Goal: Task Accomplishment & Management: Complete application form

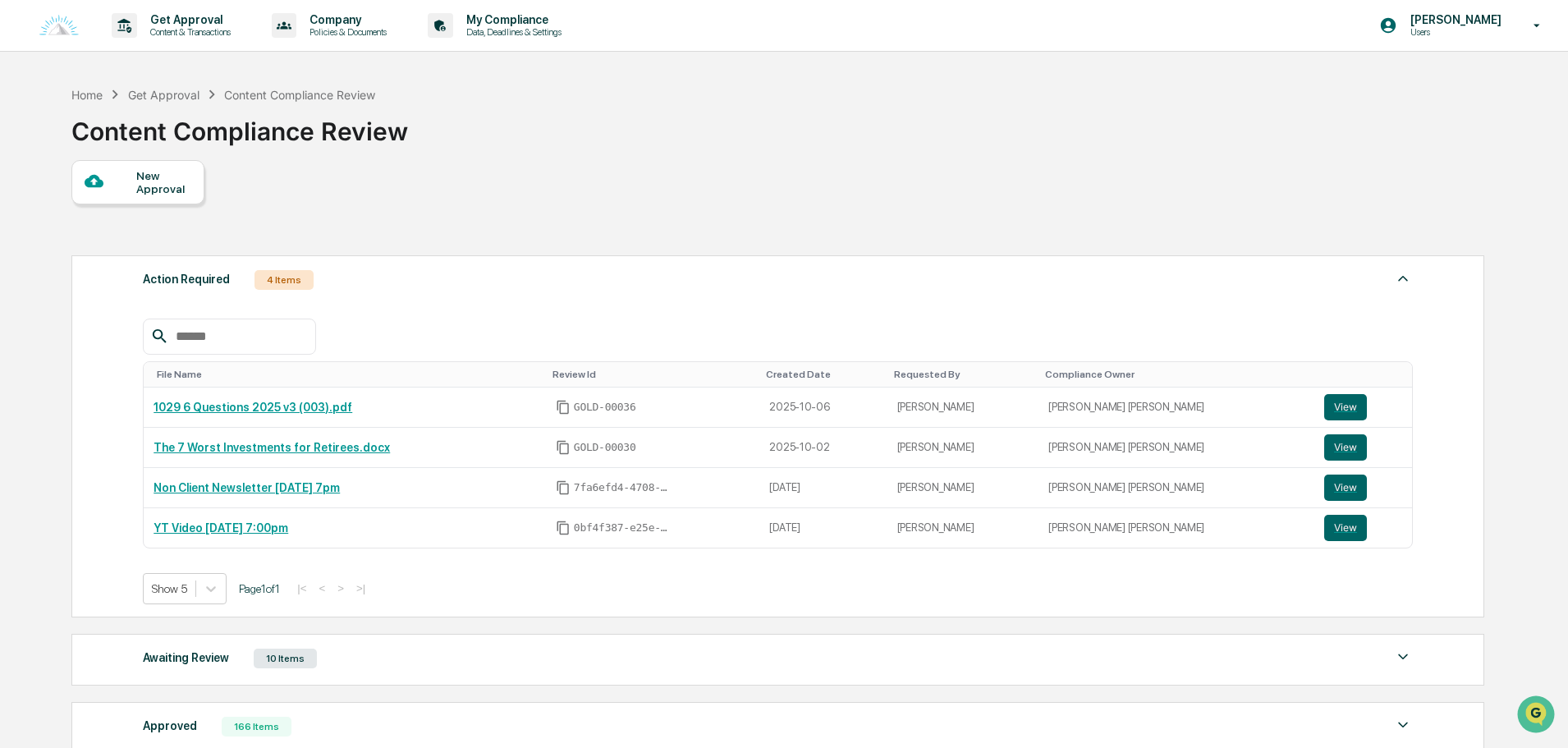
click at [139, 193] on div "New Approval" at bounding box center [163, 182] width 55 height 27
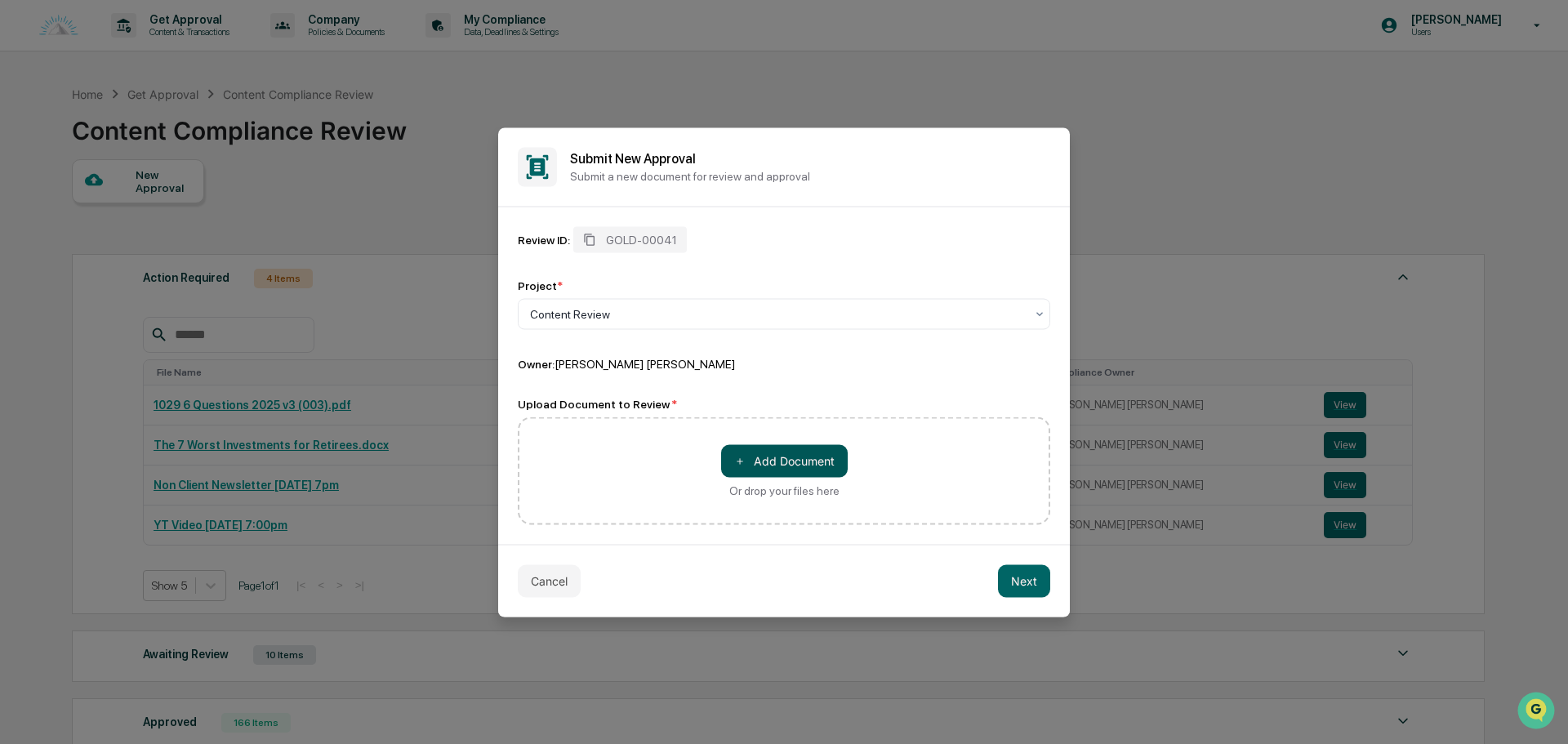
click at [793, 467] on button "＋ Add Document" at bounding box center [784, 460] width 127 height 32
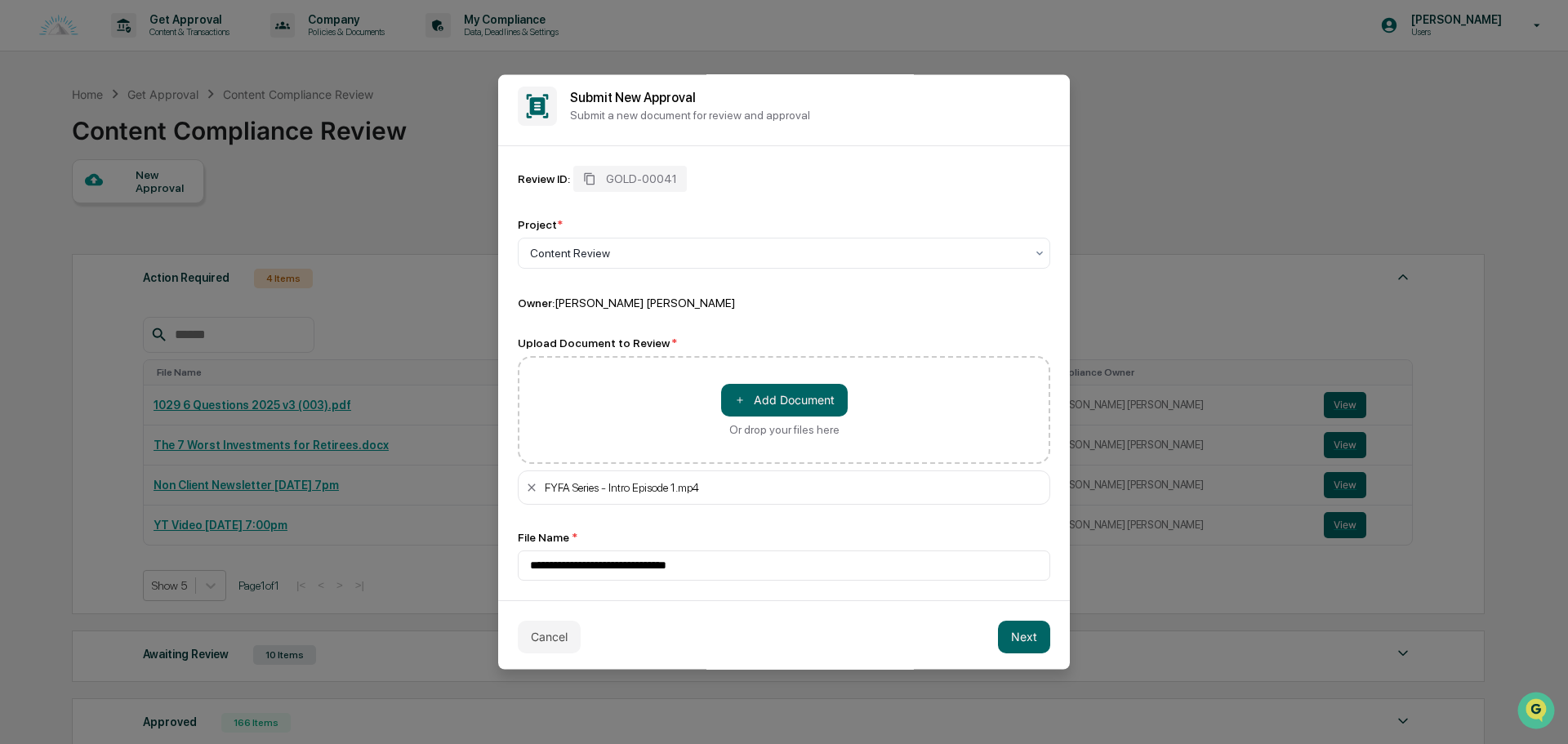
scroll to position [11, 0]
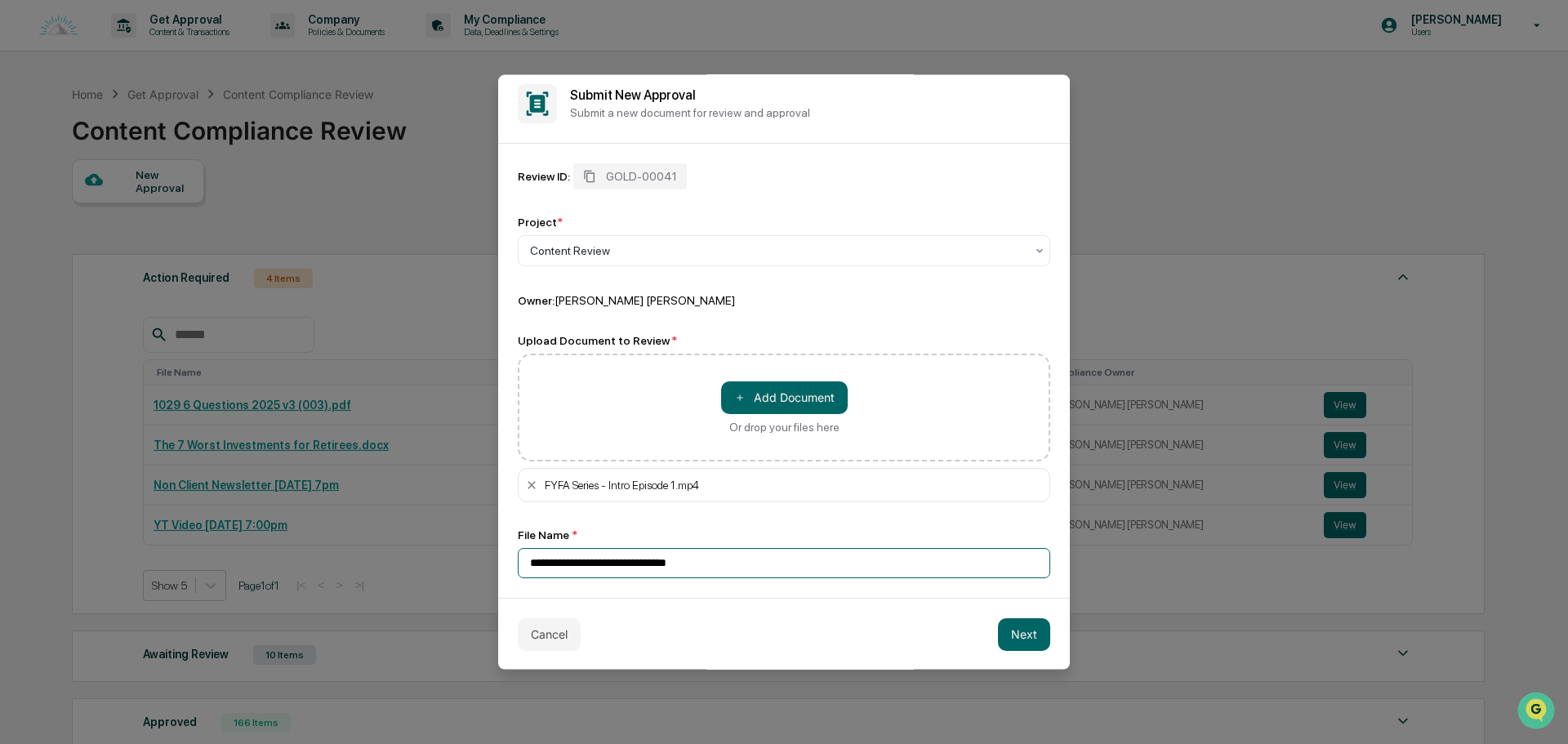
drag, startPoint x: 545, startPoint y: 564, endPoint x: 749, endPoint y: 565, distance: 204.0
click at [749, 565] on input "**********" at bounding box center [784, 562] width 532 height 31
click at [1015, 632] on button "Next" at bounding box center [1024, 633] width 52 height 32
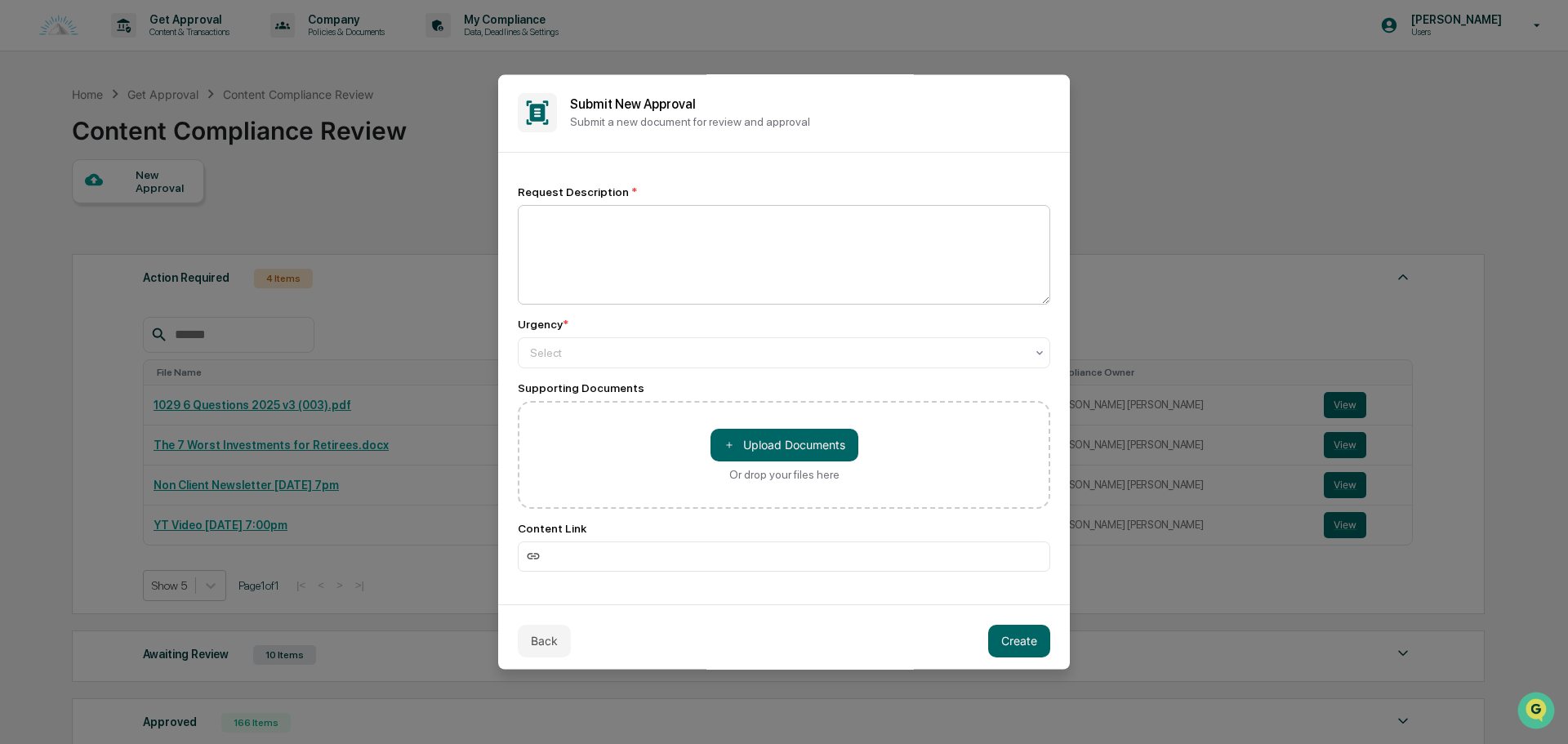
scroll to position [0, 0]
click at [778, 456] on button "＋ Upload Documents" at bounding box center [784, 446] width 148 height 32
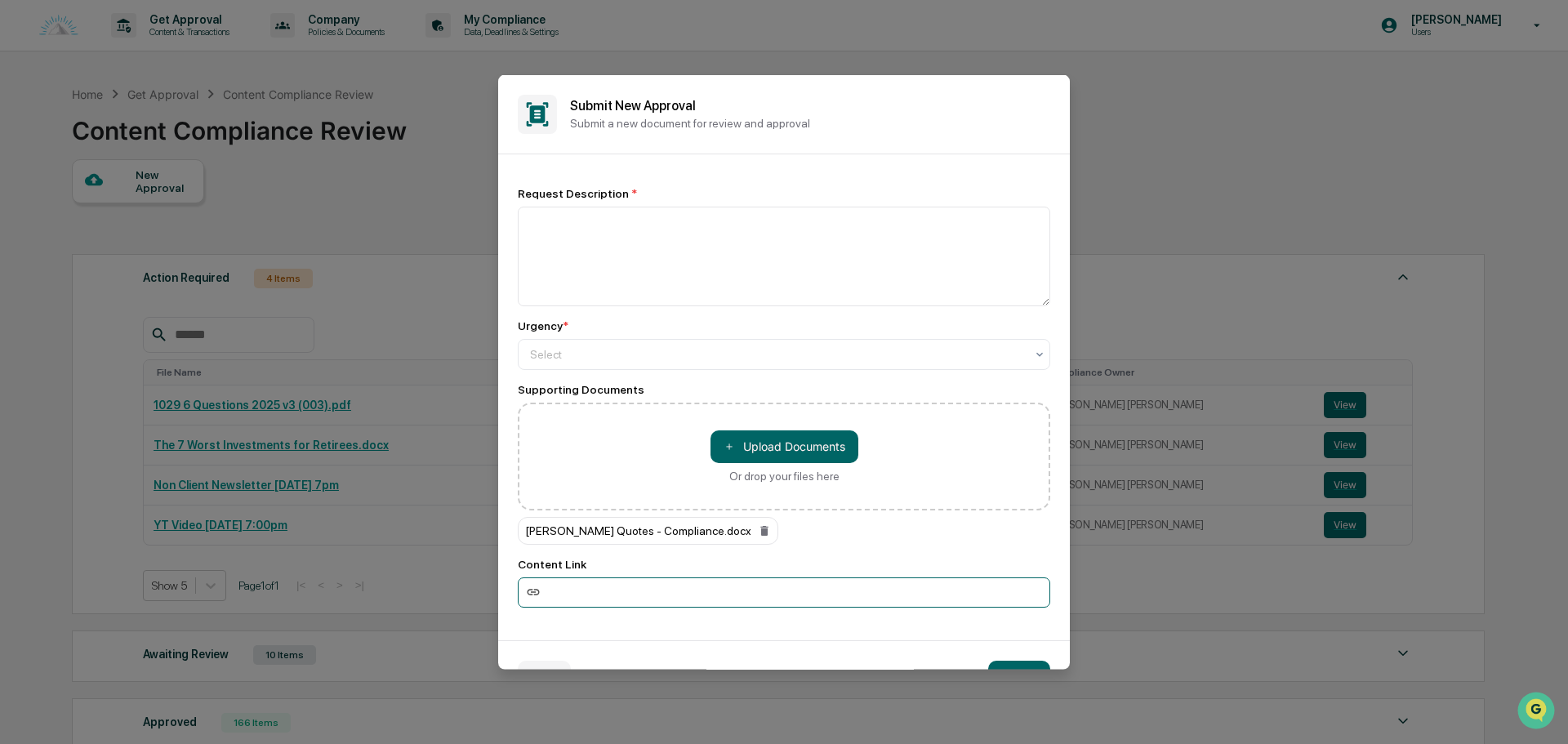
click at [657, 598] on input at bounding box center [784, 592] width 532 height 31
paste input "**********"
type input "**********"
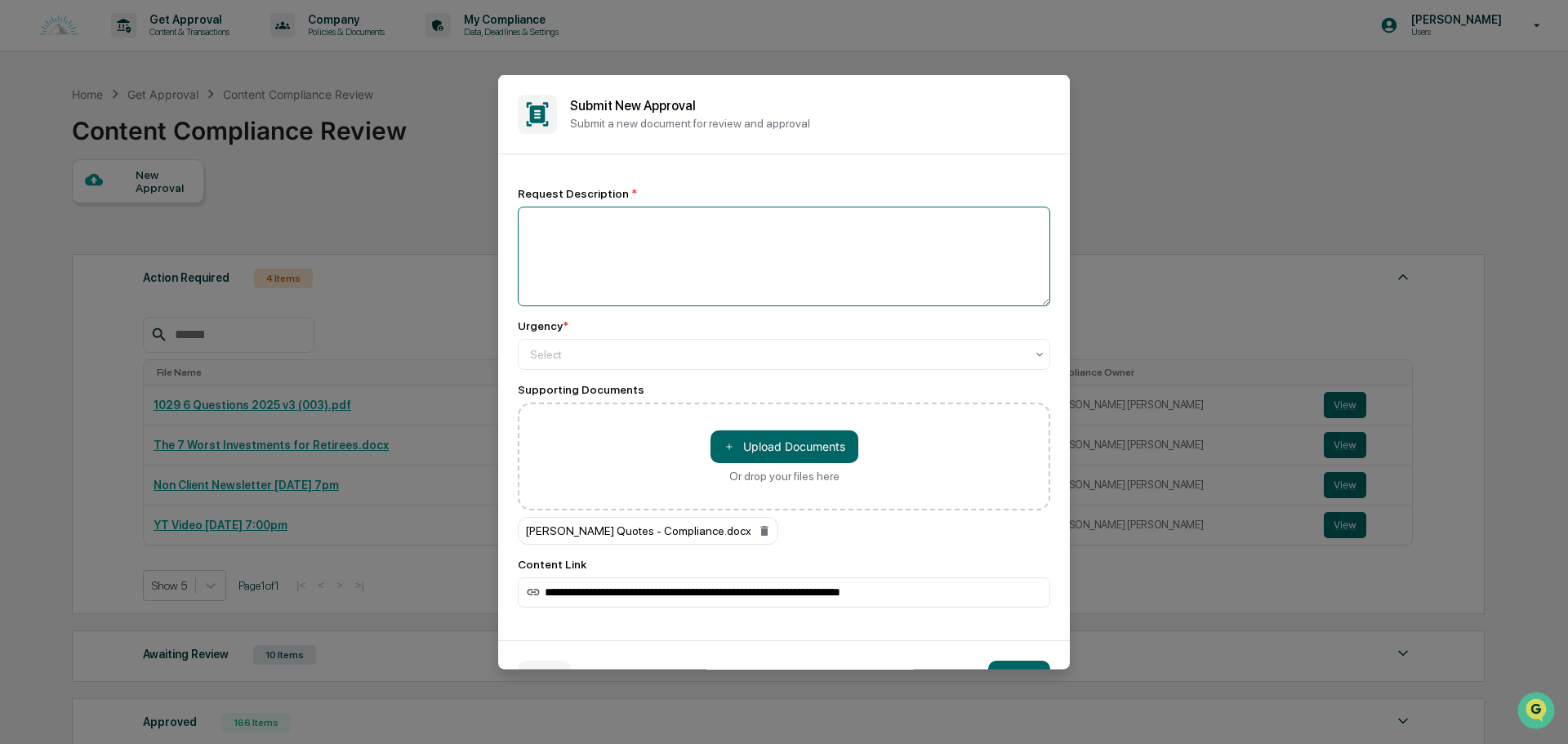
click at [553, 268] on textarea at bounding box center [784, 255] width 532 height 99
type textarea "*"
click at [525, 270] on textarea "**********" at bounding box center [780, 255] width 525 height 99
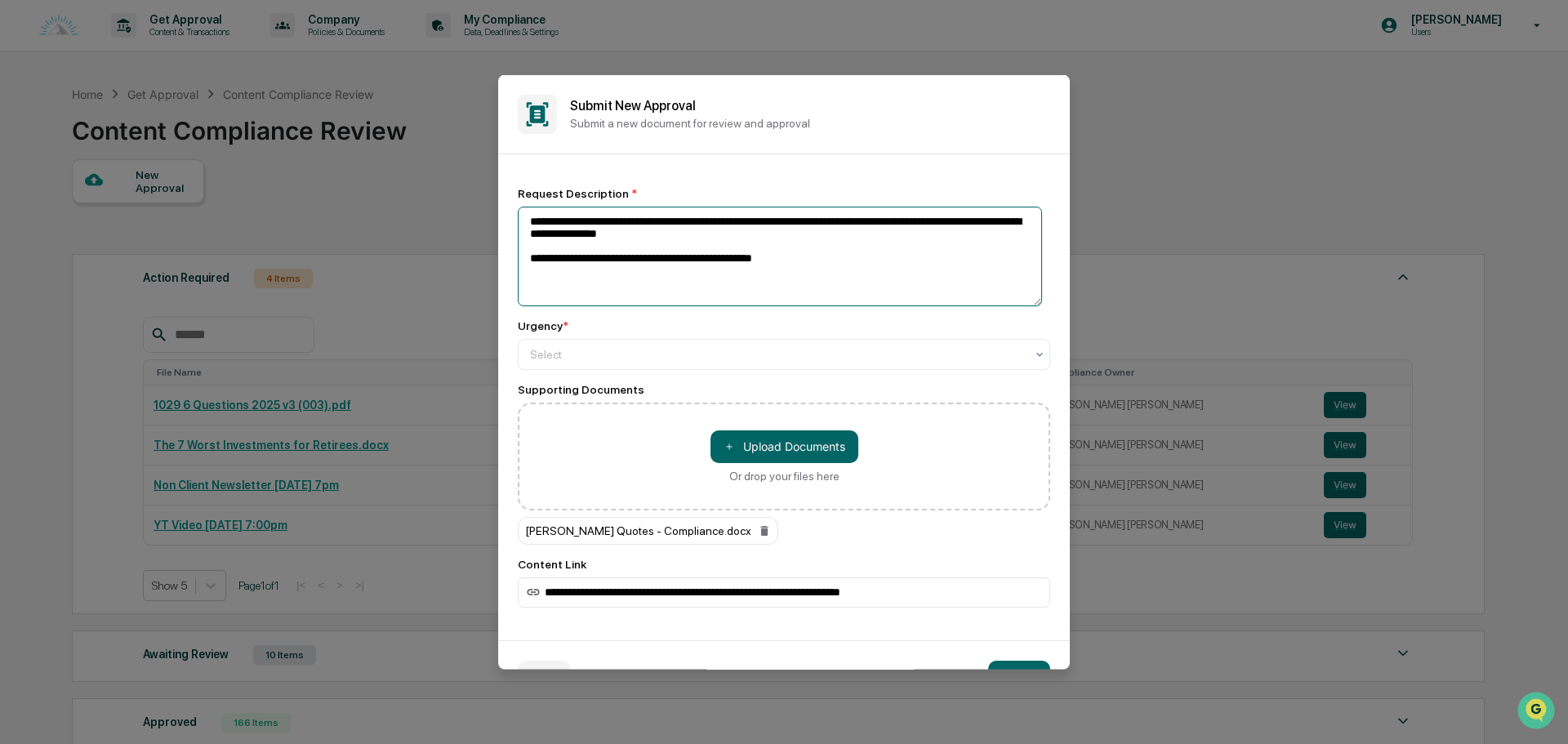
click at [699, 258] on textarea "**********" at bounding box center [780, 255] width 525 height 99
drag, startPoint x: 702, startPoint y: 258, endPoint x: 686, endPoint y: 261, distance: 16.3
click at [686, 261] on textarea "**********" at bounding box center [780, 255] width 525 height 99
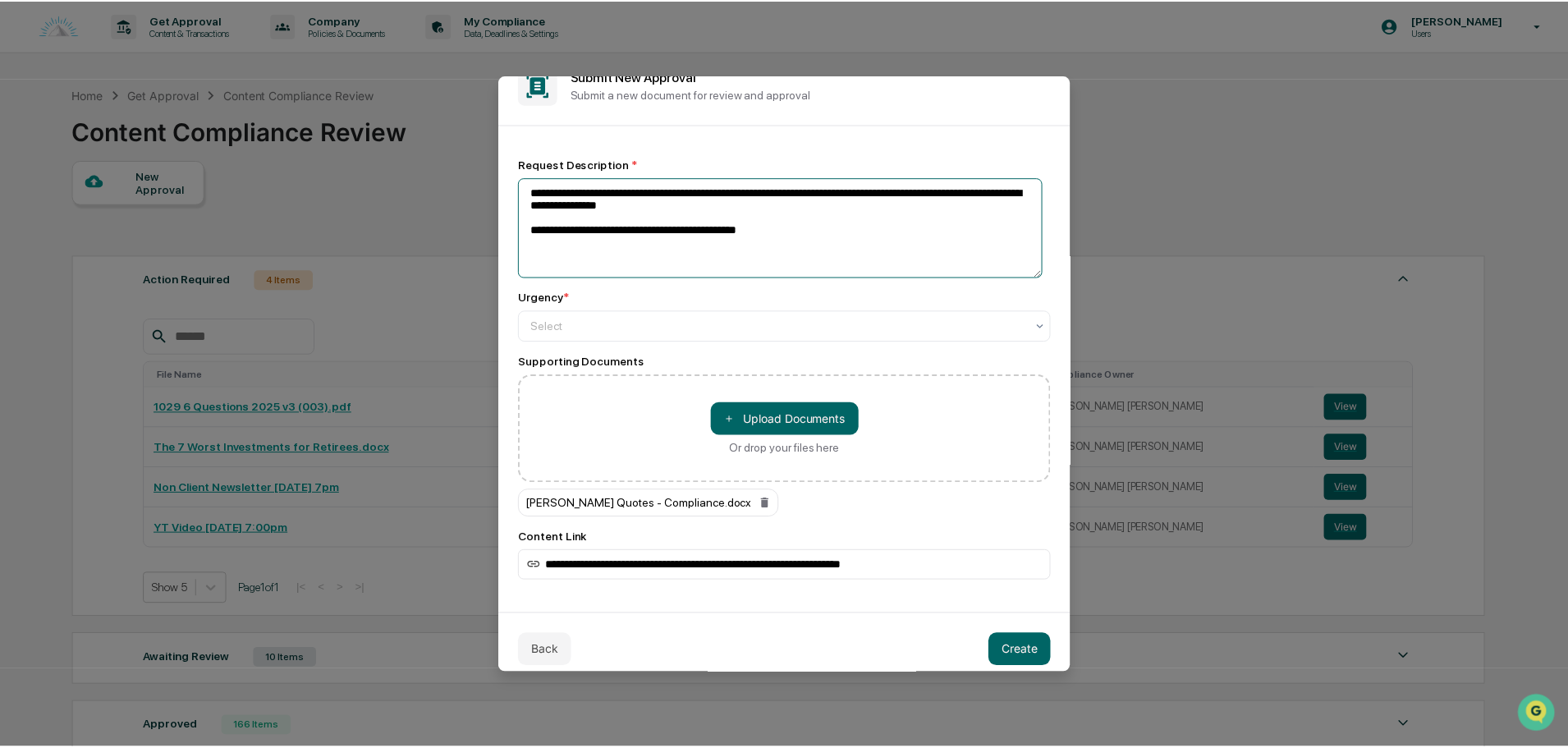
scroll to position [44, 0]
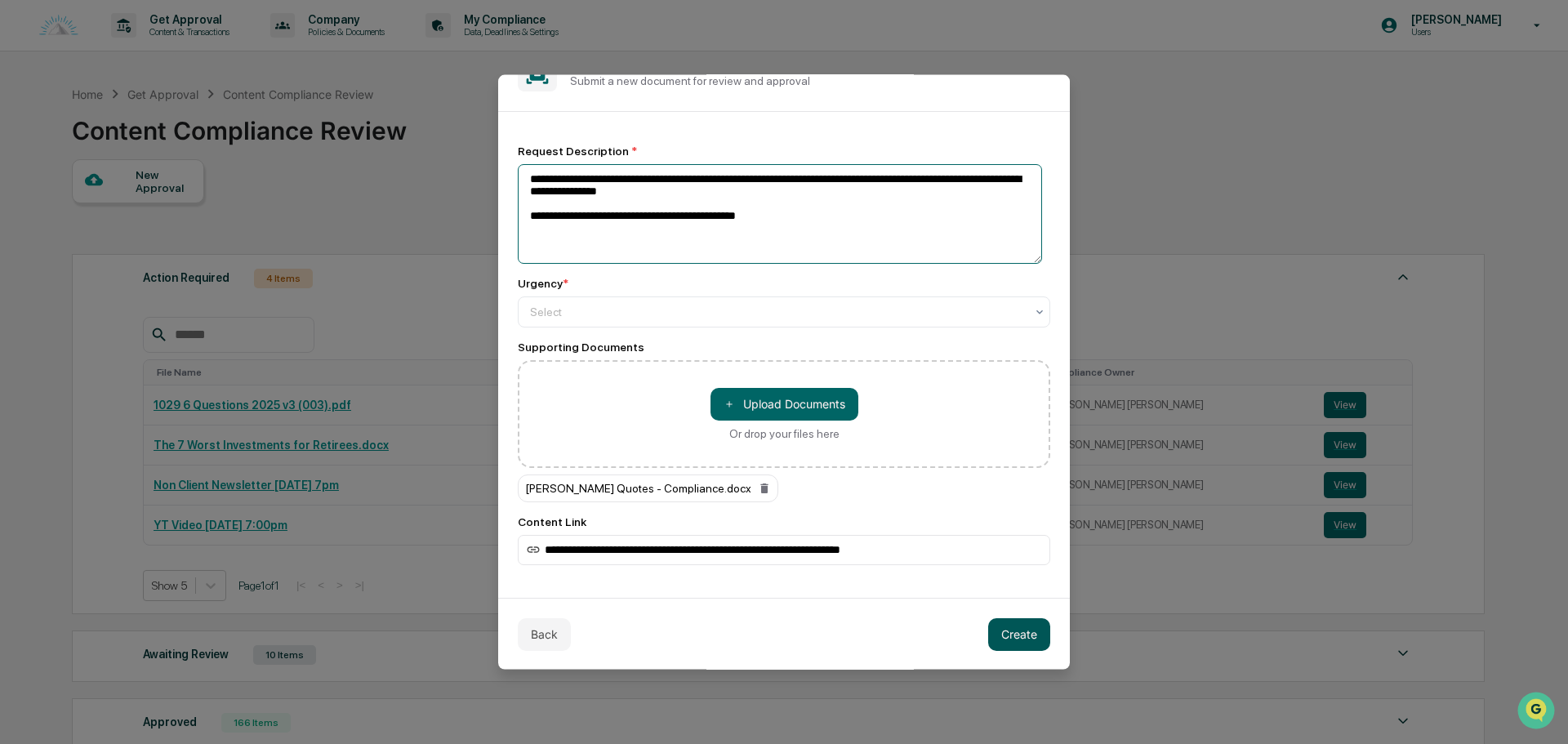
type textarea "**********"
click at [1000, 639] on button "Create" at bounding box center [1019, 633] width 62 height 32
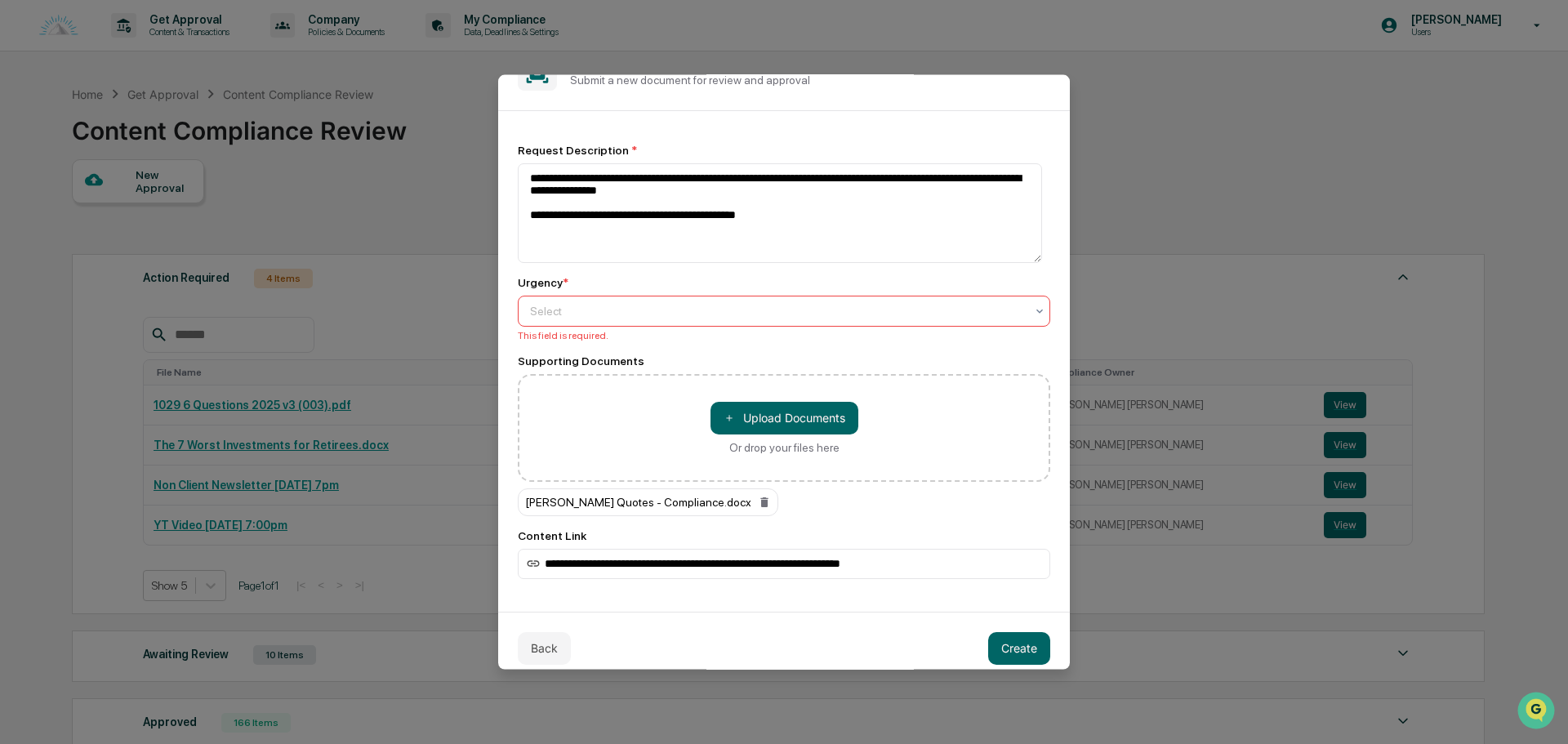
click at [599, 319] on div at bounding box center [777, 310] width 495 height 16
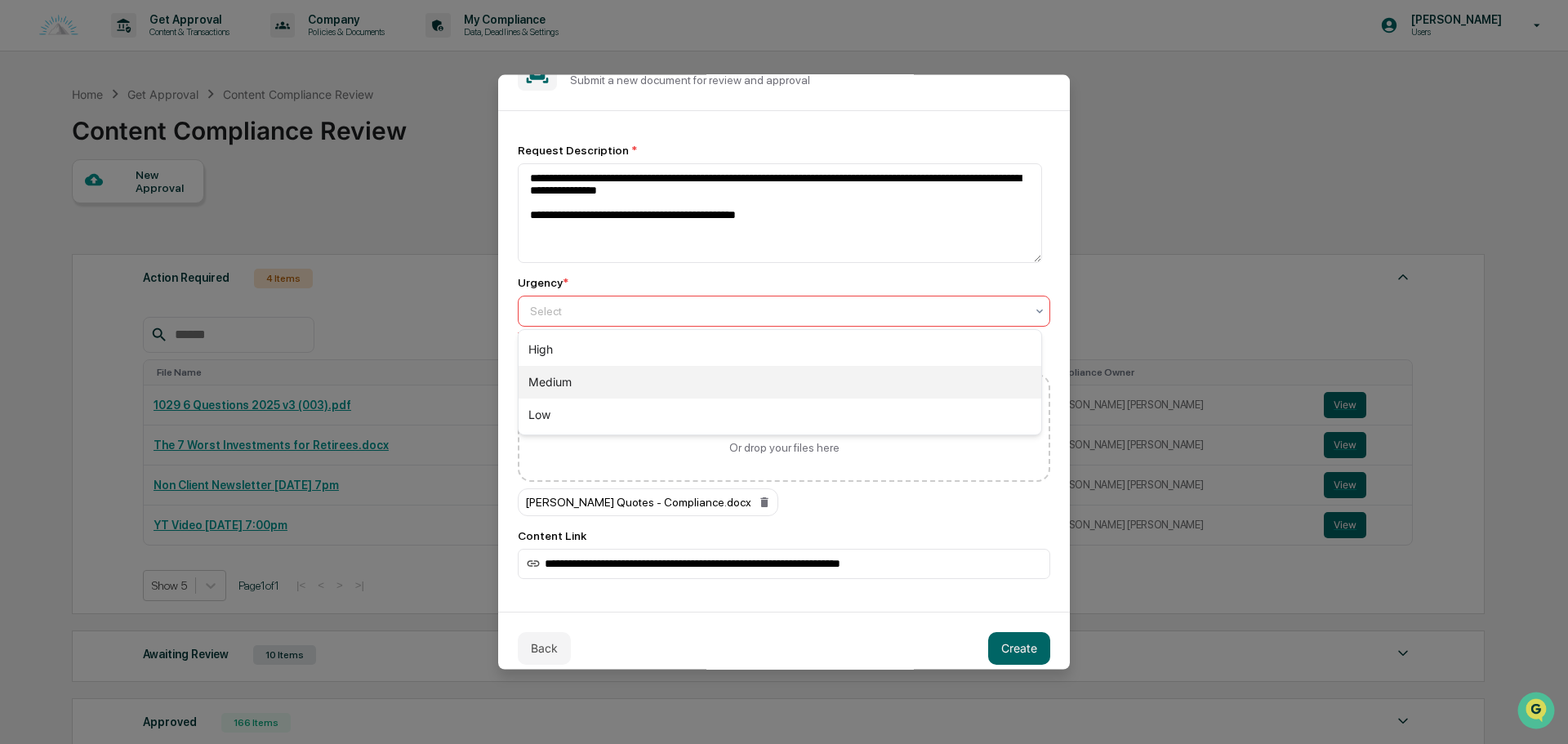
click at [580, 385] on div "Medium" at bounding box center [780, 382] width 523 height 32
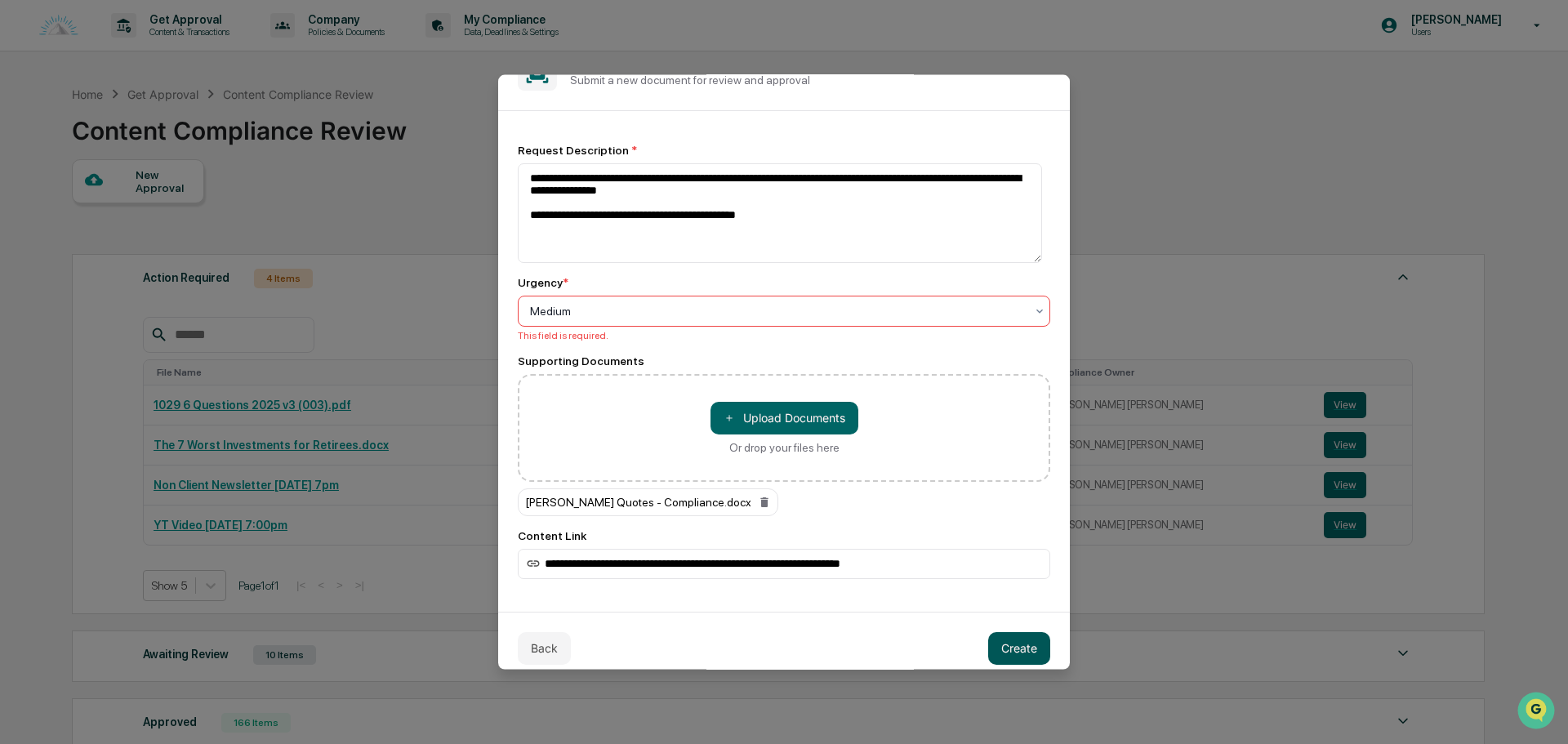
click at [1030, 653] on button "Create" at bounding box center [1019, 647] width 62 height 32
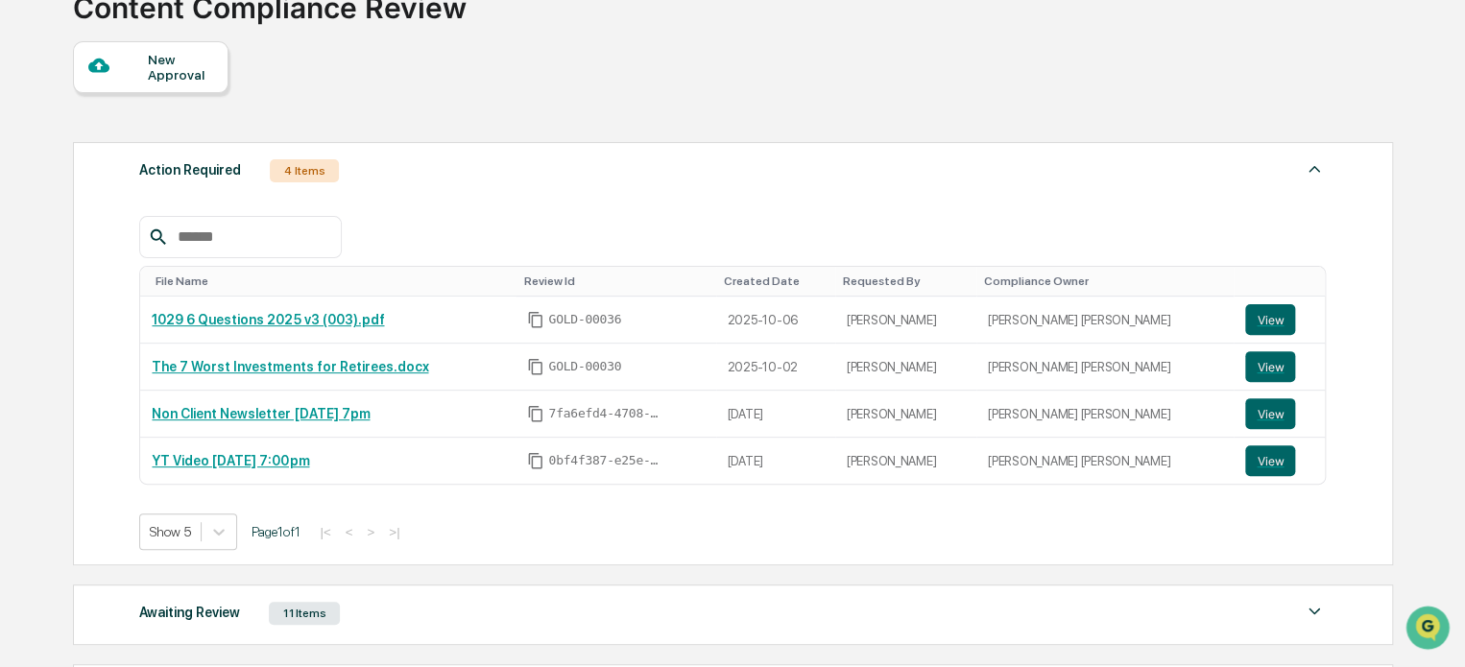
scroll to position [192, 0]
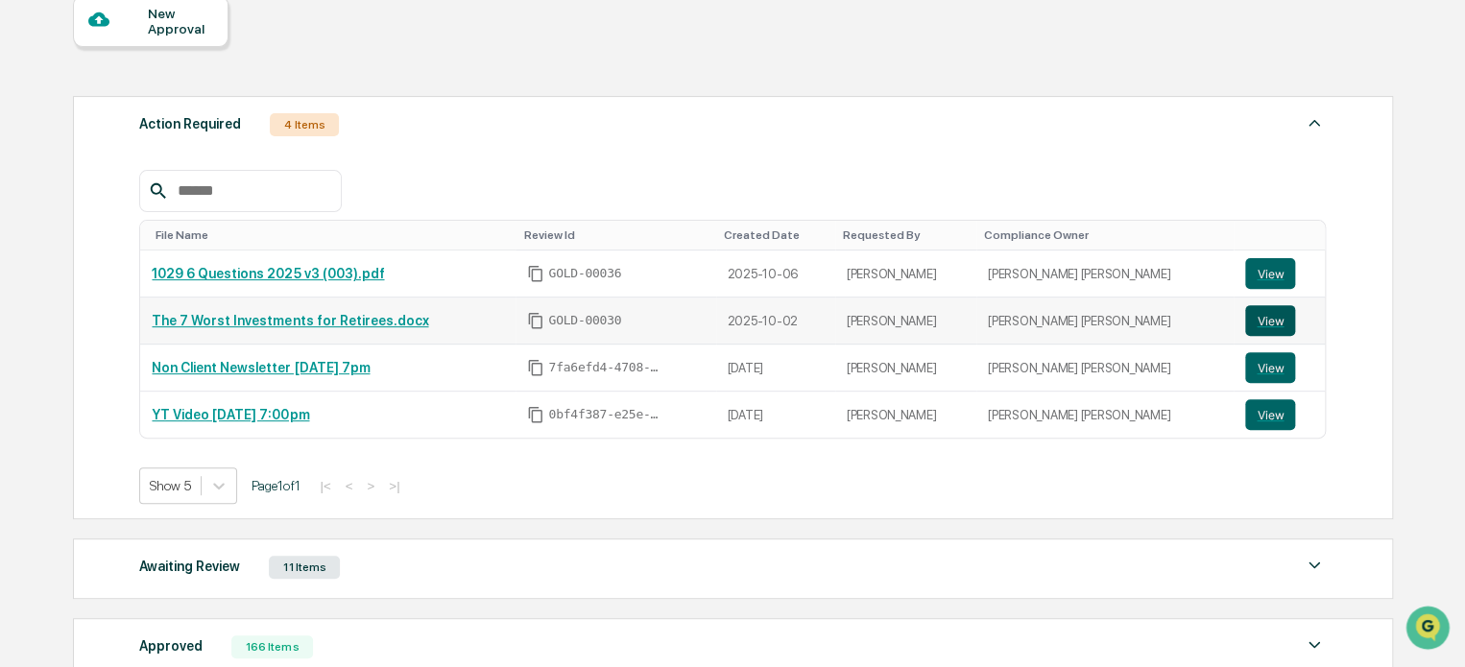
click at [1248, 333] on button "View" at bounding box center [1271, 320] width 50 height 31
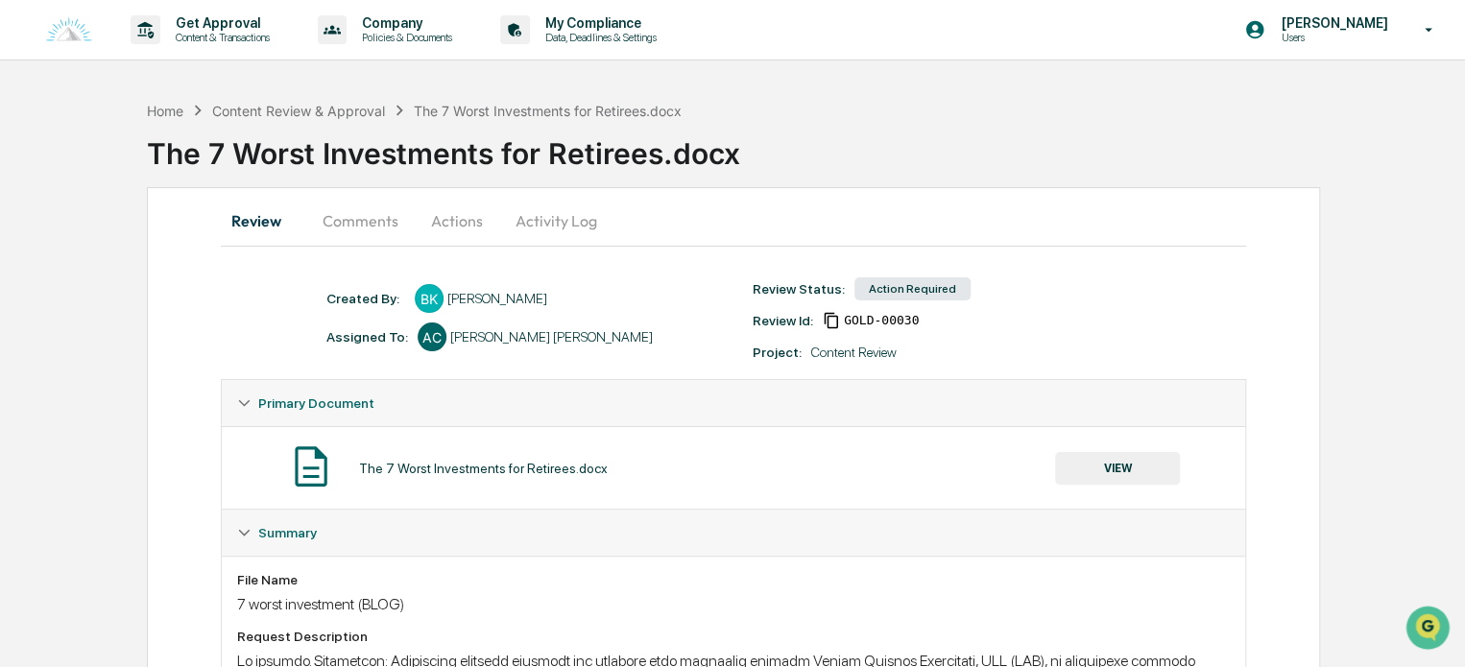
click at [344, 222] on button "Comments" at bounding box center [360, 221] width 107 height 46
click at [361, 222] on button "Comments" at bounding box center [360, 221] width 107 height 46
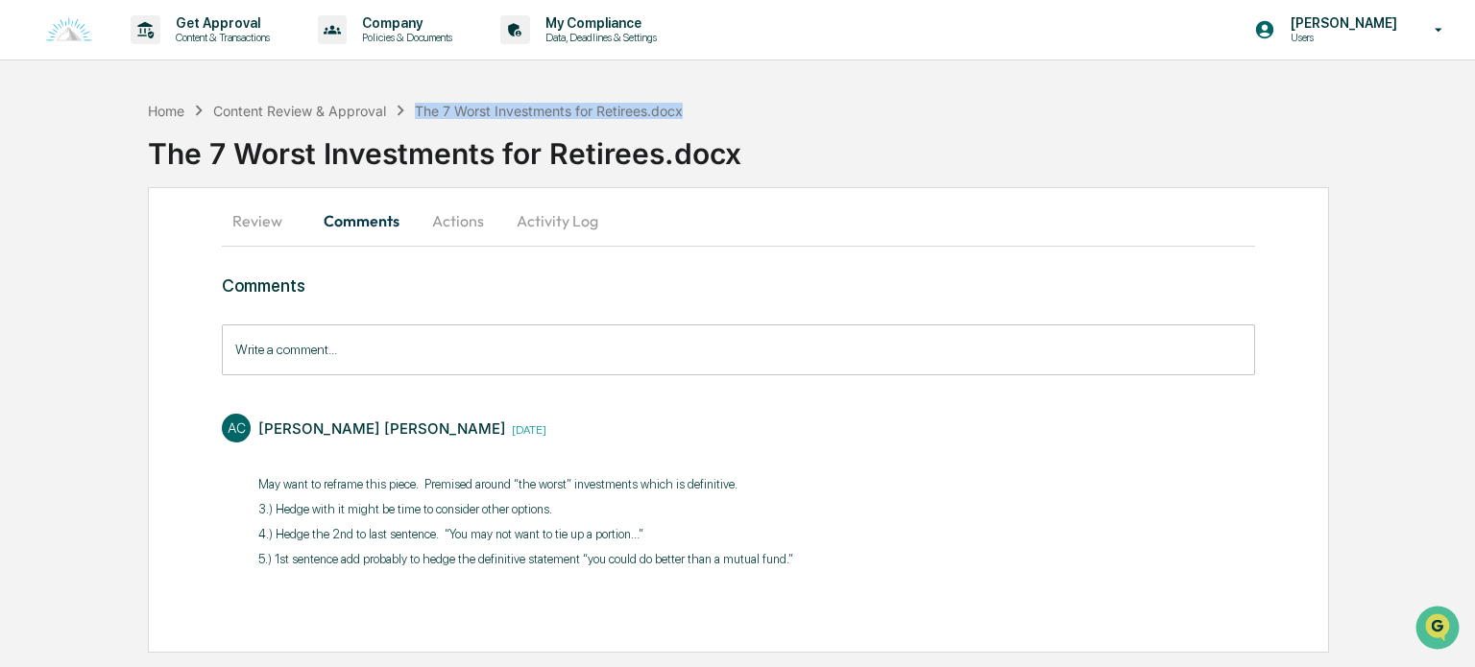
drag, startPoint x: 718, startPoint y: 107, endPoint x: 419, endPoint y: 108, distance: 299.6
click at [419, 108] on div "Home Content Review & Approval The 7 Worst Investments for Retirees.docx The 7 …" at bounding box center [811, 139] width 1327 height 79
copy div "The 7 Worst Investments for Retirees.docx"
drag, startPoint x: 294, startPoint y: 530, endPoint x: 471, endPoint y: 532, distance: 176.7
click at [438, 532] on p "4.) Hedge the 2nd to last sentence. “You may not want to tie up a portion…”" at bounding box center [525, 534] width 535 height 19
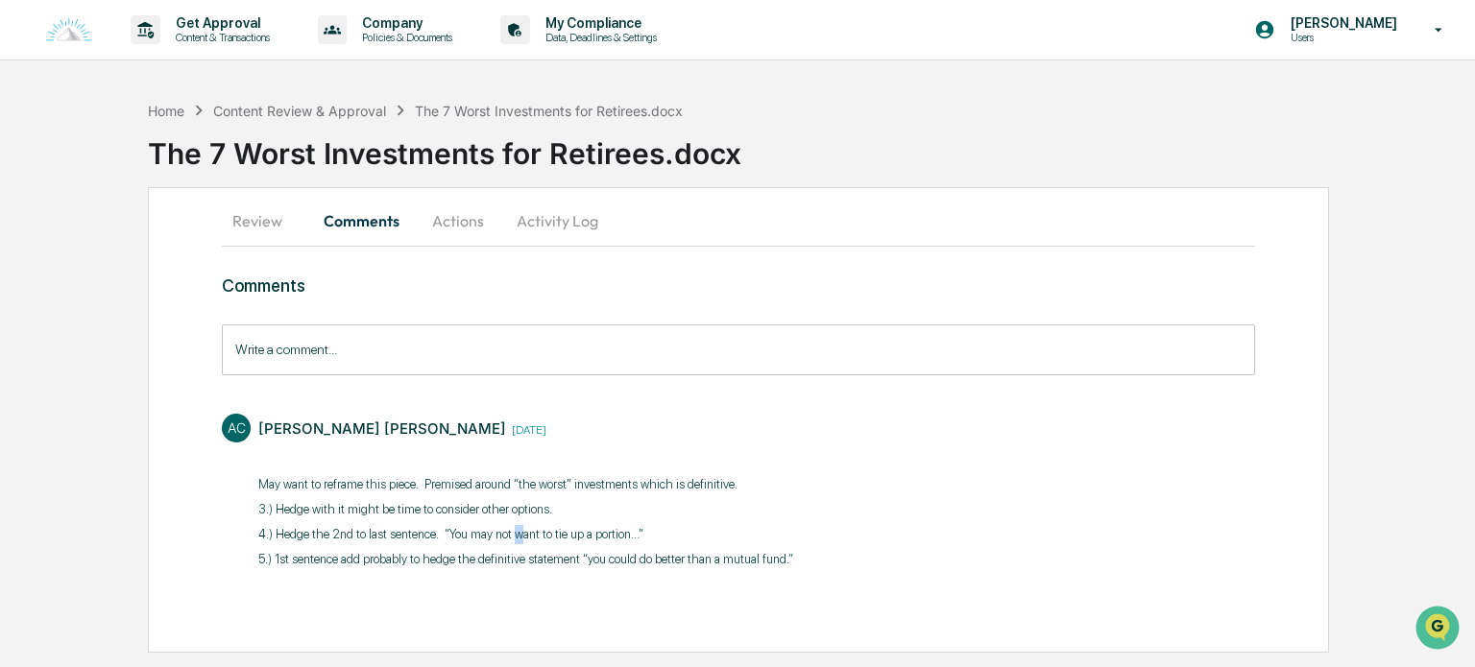
click at [517, 532] on p "4.) Hedge the 2nd to last sentence. “You may not want to tie up a portion…”" at bounding box center [525, 534] width 535 height 19
drag, startPoint x: 545, startPoint y: 535, endPoint x: 599, endPoint y: 535, distance: 53.8
click at [599, 535] on p "4.) Hedge the 2nd to last sentence. “You may not want to tie up a portion…”" at bounding box center [525, 534] width 535 height 19
click at [625, 535] on p "4.) Hedge the 2nd to last sentence. “You may not want to tie up a portion…”" at bounding box center [525, 534] width 535 height 19
drag, startPoint x: 292, startPoint y: 565, endPoint x: 444, endPoint y: 568, distance: 151.8
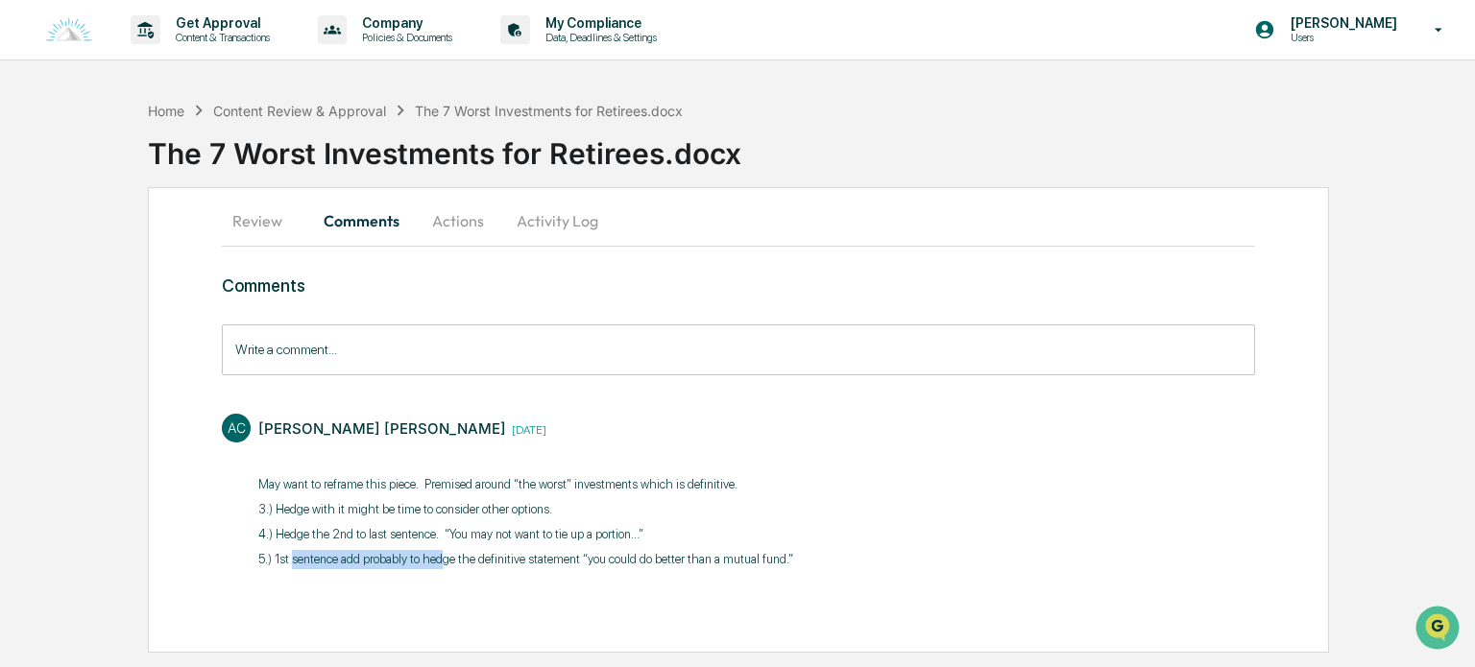
click at [442, 568] on div "Anna Christine 2 days ago ​ May want to reframe this piece. Premised around “th…" at bounding box center [525, 494] width 535 height 161
click at [514, 568] on div "Anna Christine 2 days ago ​ May want to reframe this piece. Premised around “th…" at bounding box center [525, 494] width 535 height 161
drag, startPoint x: 311, startPoint y: 561, endPoint x: 452, endPoint y: 558, distance: 141.2
click at [452, 558] on p "5.) 1st sentence add probably to hedge the definitive statement “you could do b…" at bounding box center [525, 559] width 535 height 19
drag, startPoint x: 475, startPoint y: 558, endPoint x: 568, endPoint y: 559, distance: 92.2
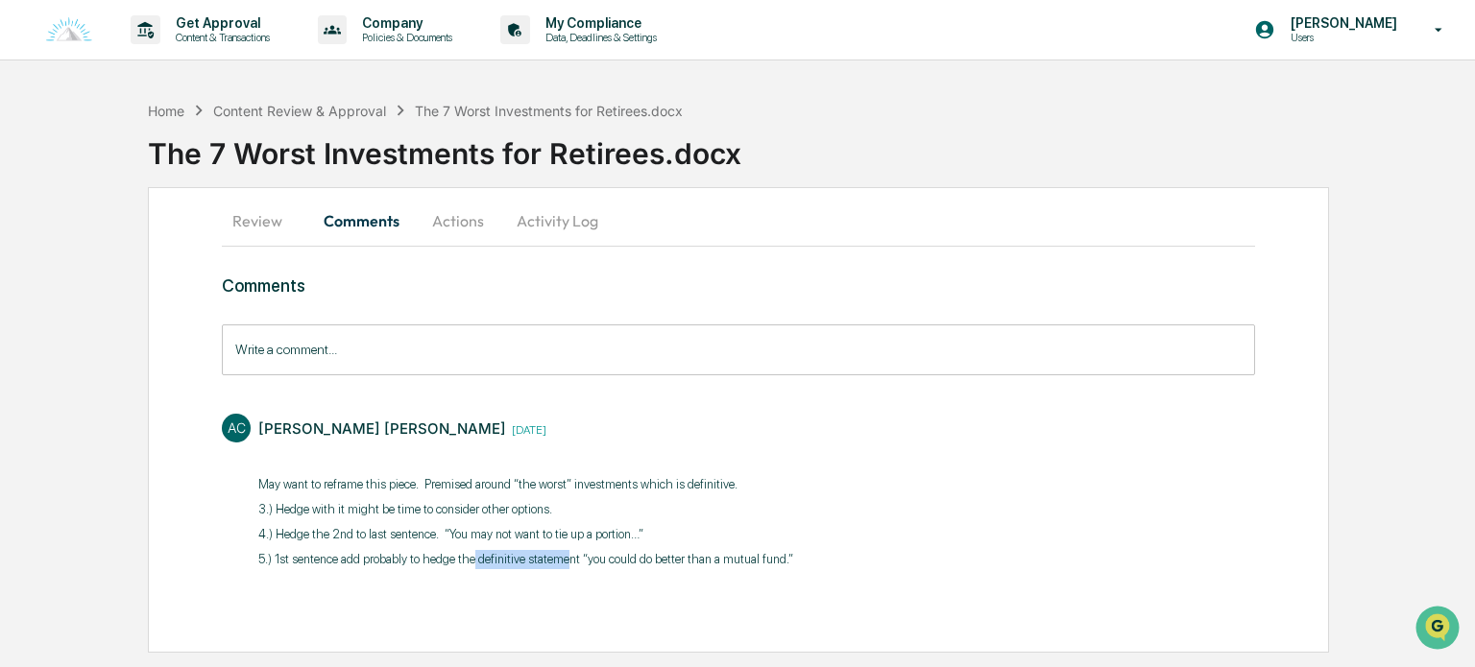
click at [568, 559] on p "5.) 1st sentence add probably to hedge the definitive statement “you could do b…" at bounding box center [525, 559] width 535 height 19
click at [621, 561] on p "5.) 1st sentence add probably to hedge the definitive statement “you could do b…" at bounding box center [525, 559] width 535 height 19
drag, startPoint x: 808, startPoint y: 555, endPoint x: 275, endPoint y: 593, distance: 534.3
click at [275, 593] on div "Comments Write a comment... Write a comment... AC Anna Christine 2 days ago ​ M…" at bounding box center [738, 459] width 1032 height 367
click at [798, 558] on div "AC Anna Christine 2 days ago ​ May want to reframe this piece. Premised around …" at bounding box center [738, 489] width 1032 height 171
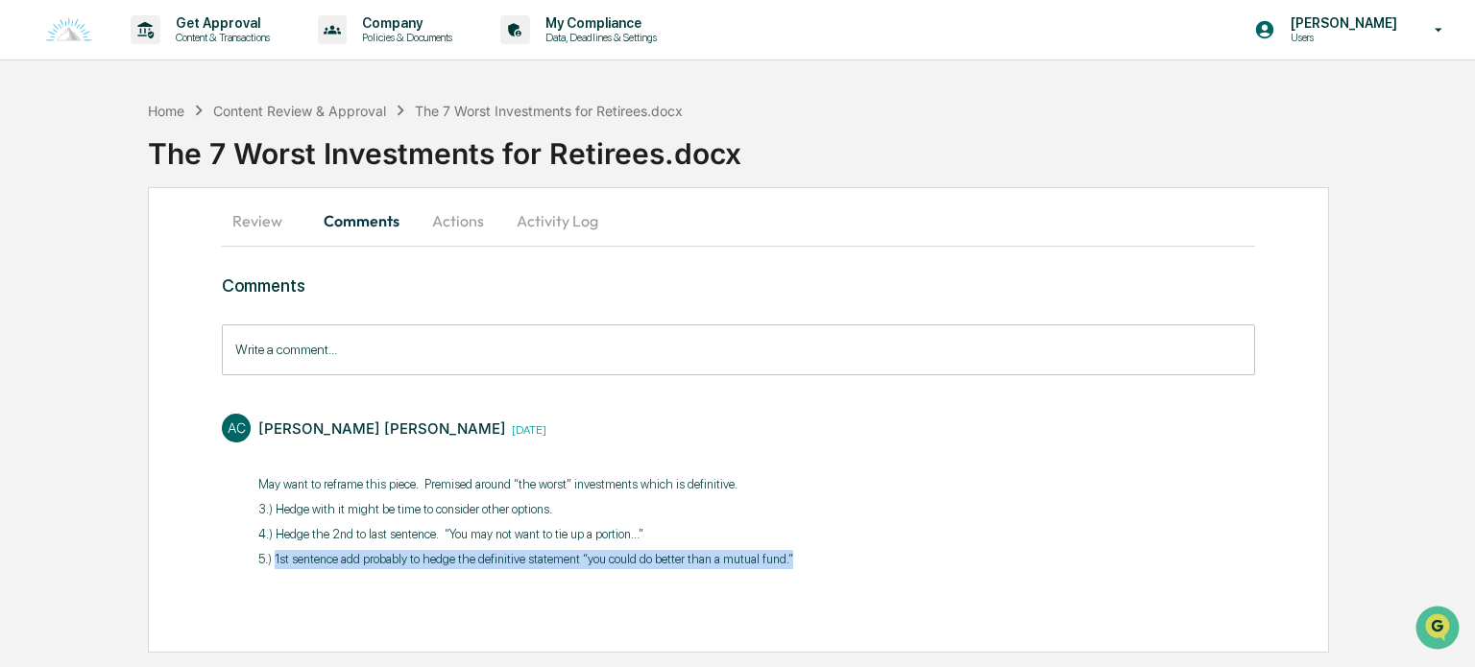
click at [797, 562] on div "AC Anna Christine 2 days ago ​ May want to reframe this piece. Premised around …" at bounding box center [738, 489] width 1032 height 171
drag, startPoint x: 622, startPoint y: 569, endPoint x: 582, endPoint y: 566, distance: 40.5
click at [624, 569] on div "Anna Christine 2 days ago ​ May want to reframe this piece. Premised around “th…" at bounding box center [525, 494] width 535 height 161
click at [582, 560] on p "5.) 1st sentence add probably to hedge the definitive statement “you could do b…" at bounding box center [525, 559] width 535 height 19
drag, startPoint x: 584, startPoint y: 556, endPoint x: 812, endPoint y: 562, distance: 228.6
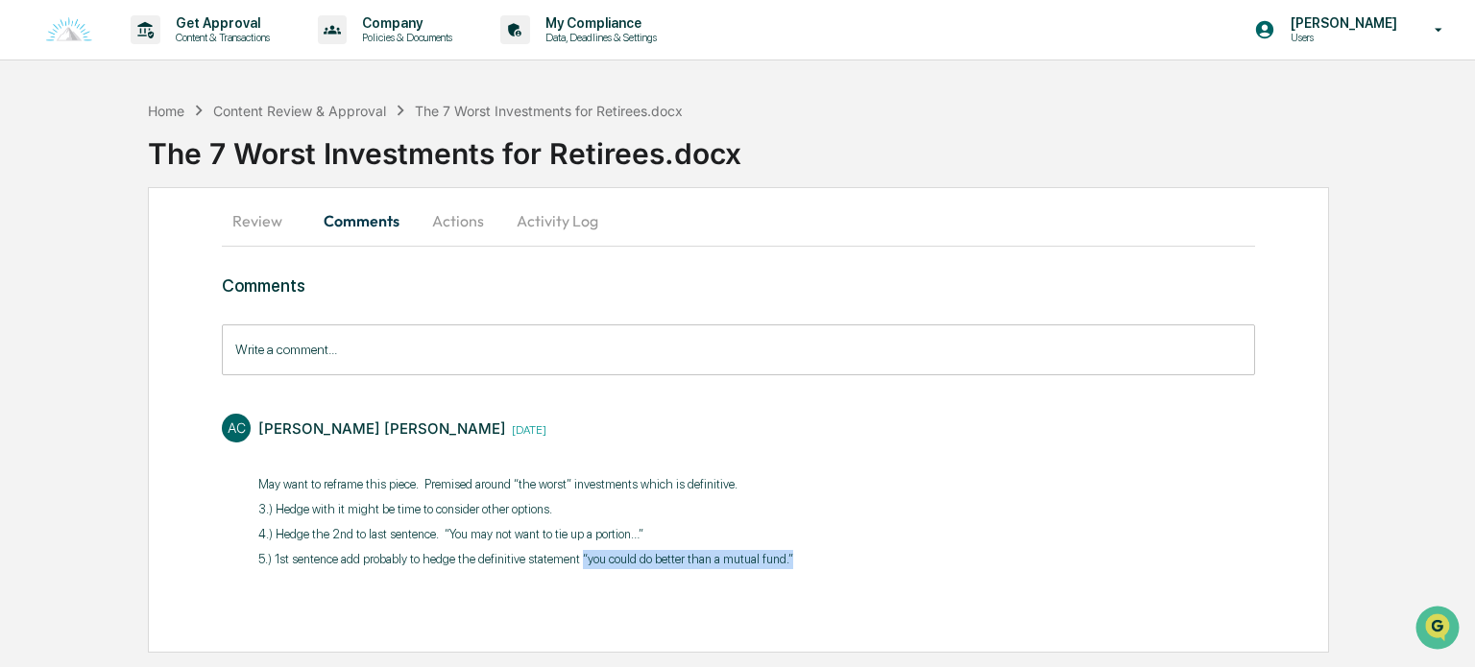
click at [812, 562] on div "AC Anna Christine 2 days ago ​ May want to reframe this piece. Premised around …" at bounding box center [738, 489] width 1032 height 171
copy p "“you could do better than a mutual fund.”"
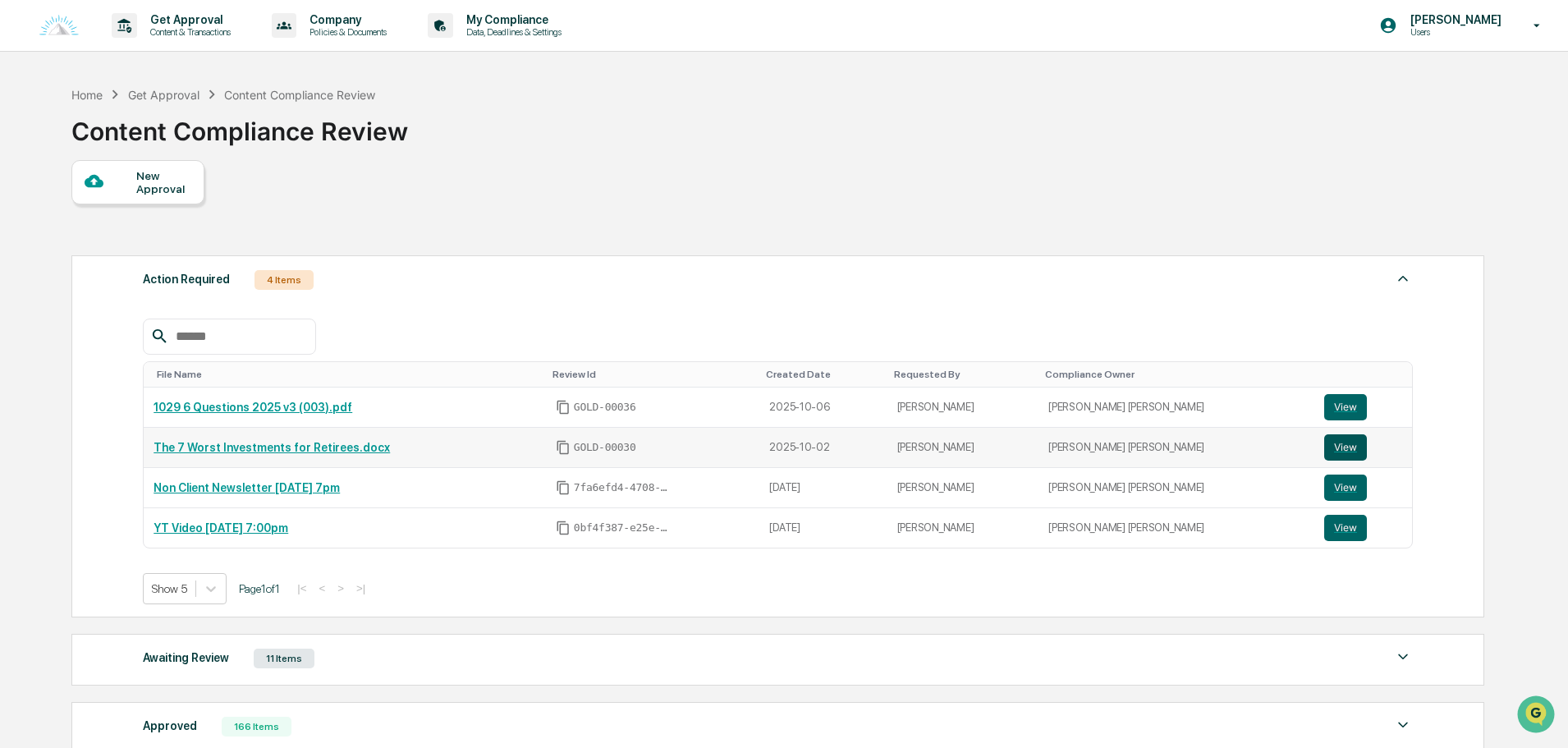
click at [1328, 451] on button "View" at bounding box center [1346, 447] width 43 height 27
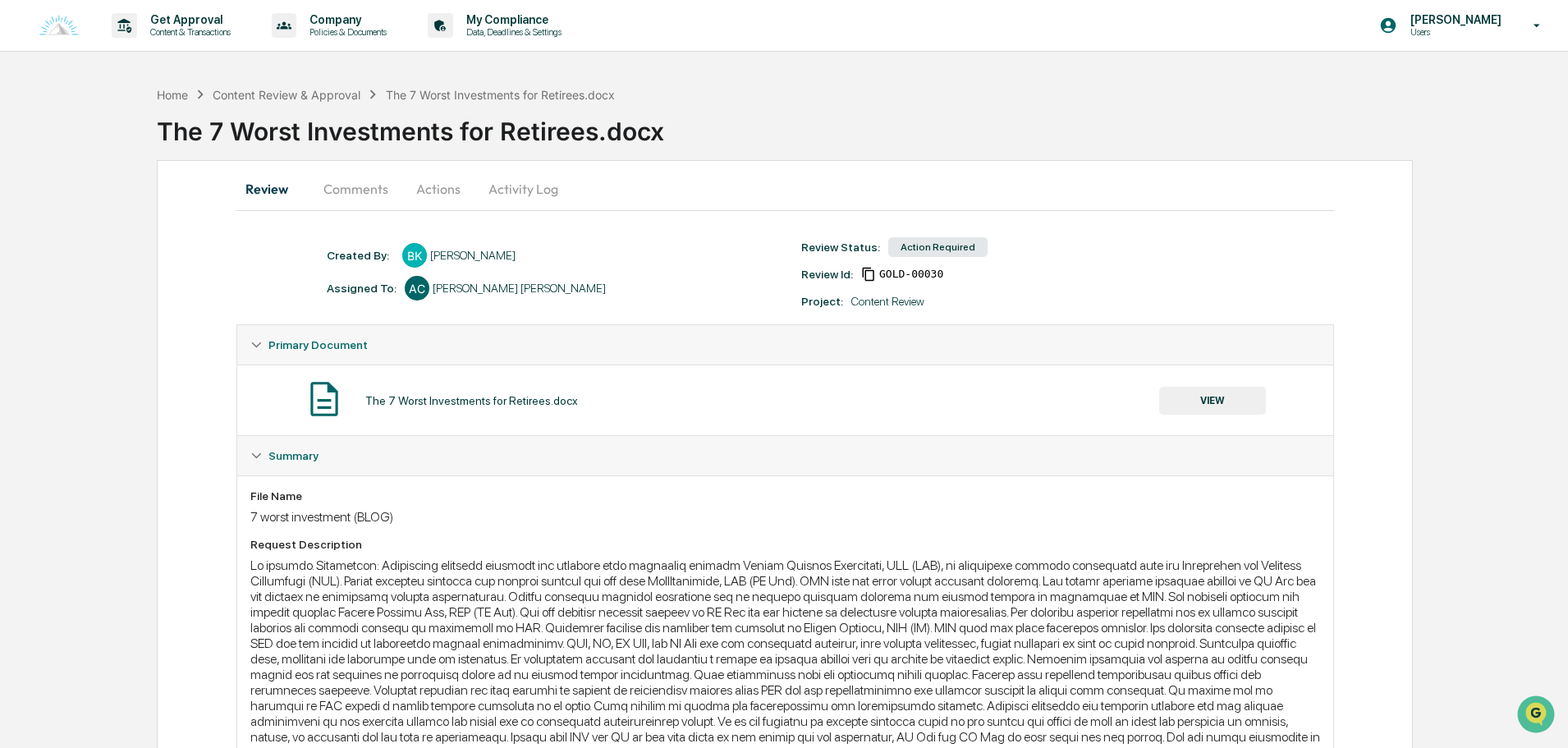
click at [453, 192] on button "Actions" at bounding box center [439, 189] width 74 height 39
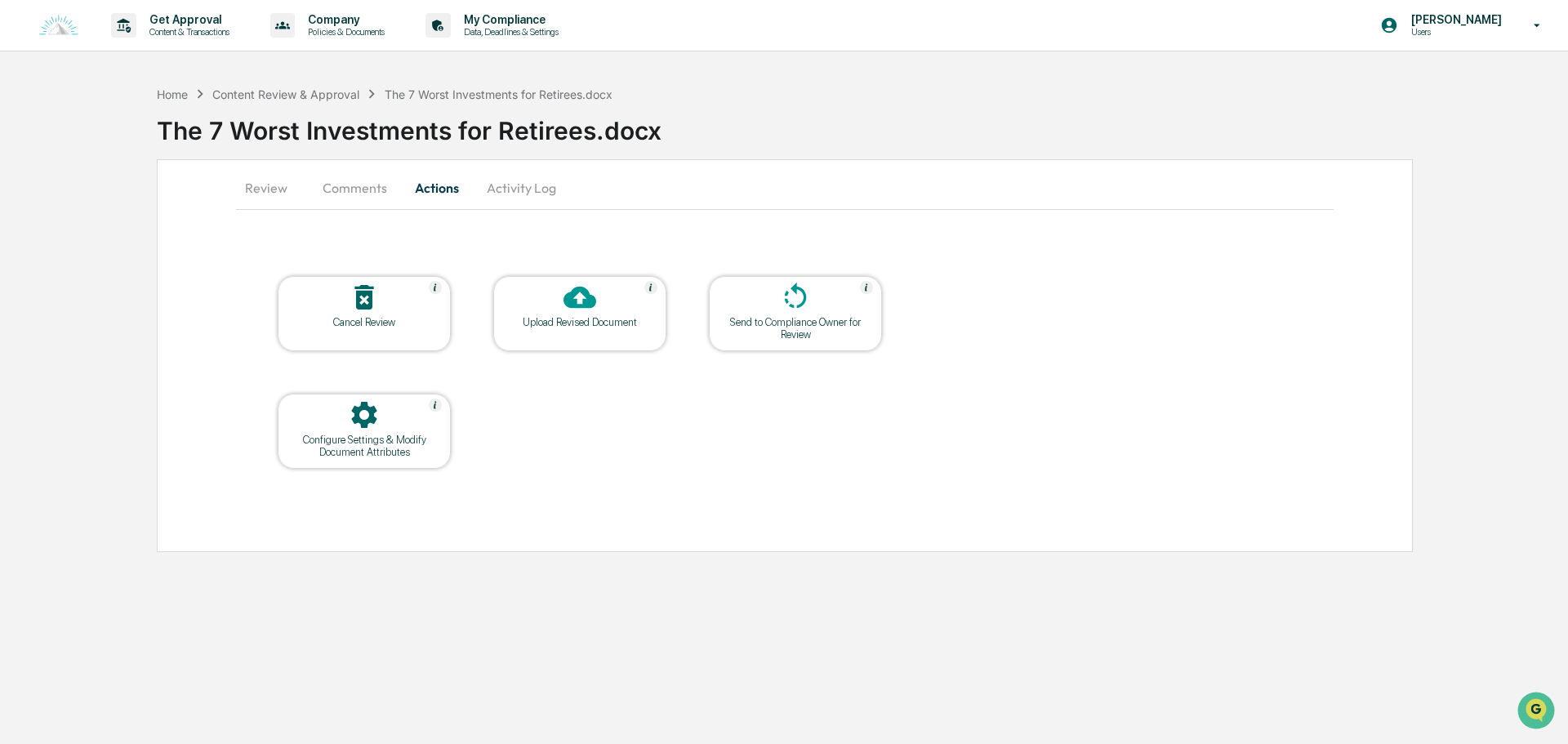
click at [565, 313] on icon at bounding box center [580, 297] width 32 height 32
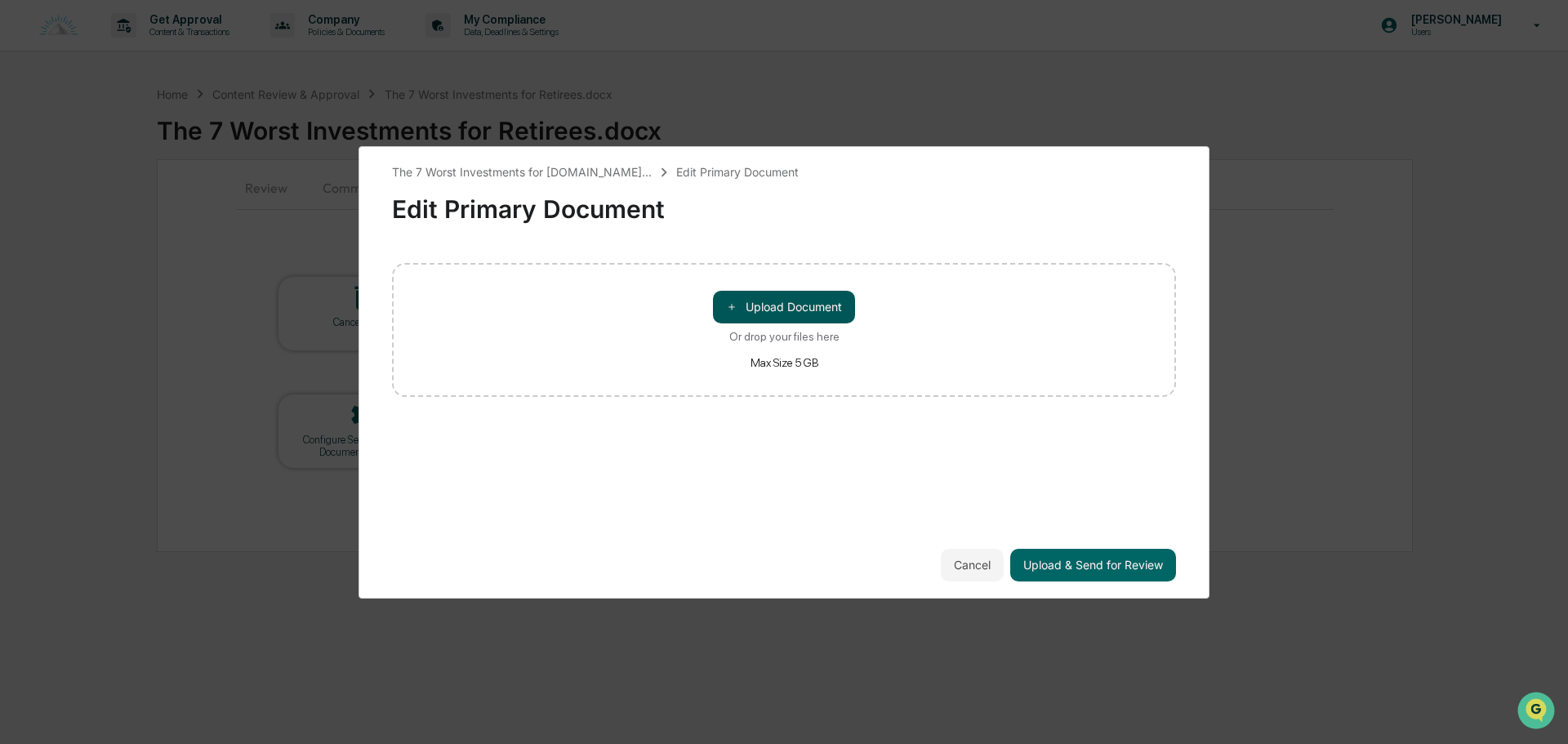
click at [773, 300] on button "＋ Upload Document" at bounding box center [783, 307] width 142 height 32
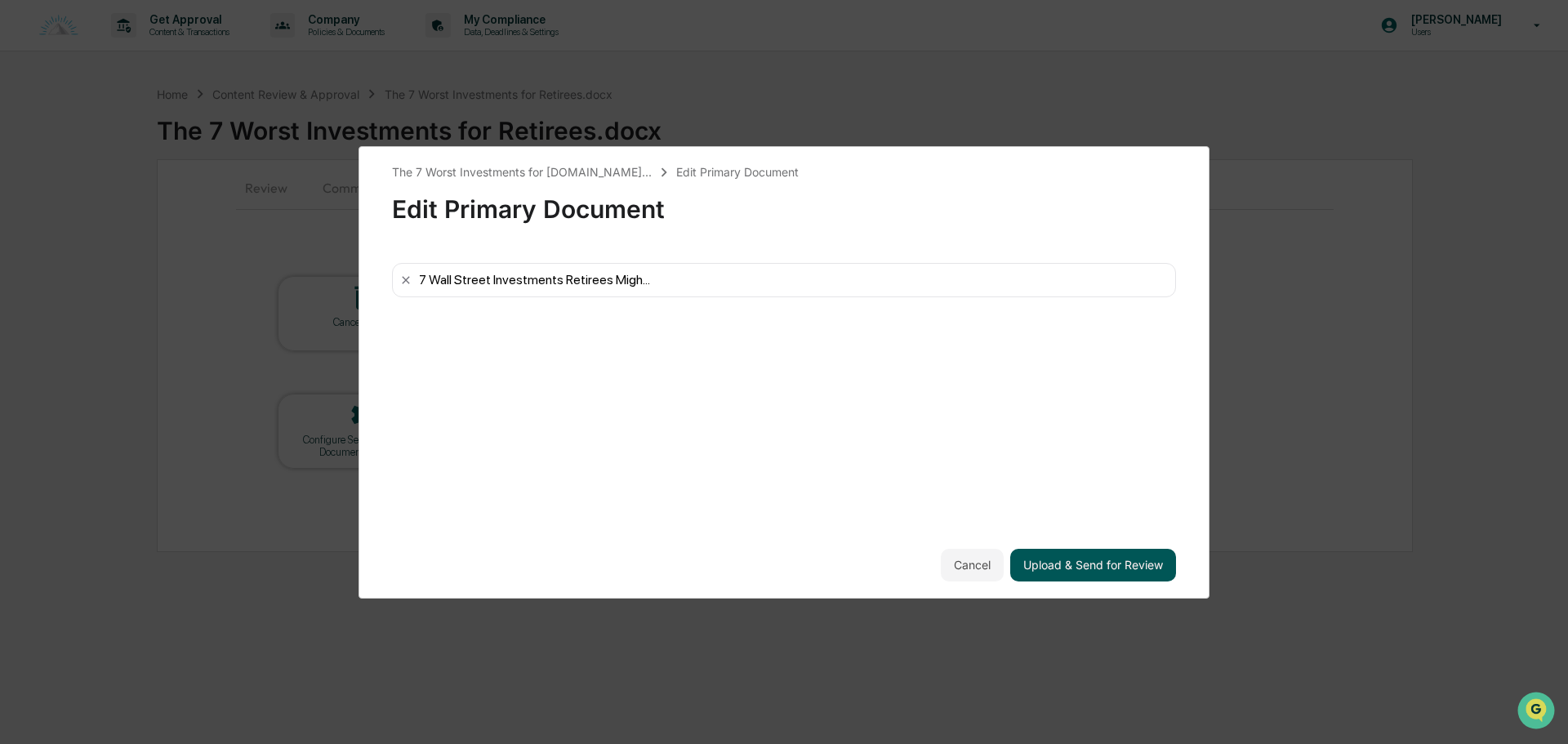
click at [1081, 570] on button "Upload & Send for Review" at bounding box center [1093, 565] width 166 height 32
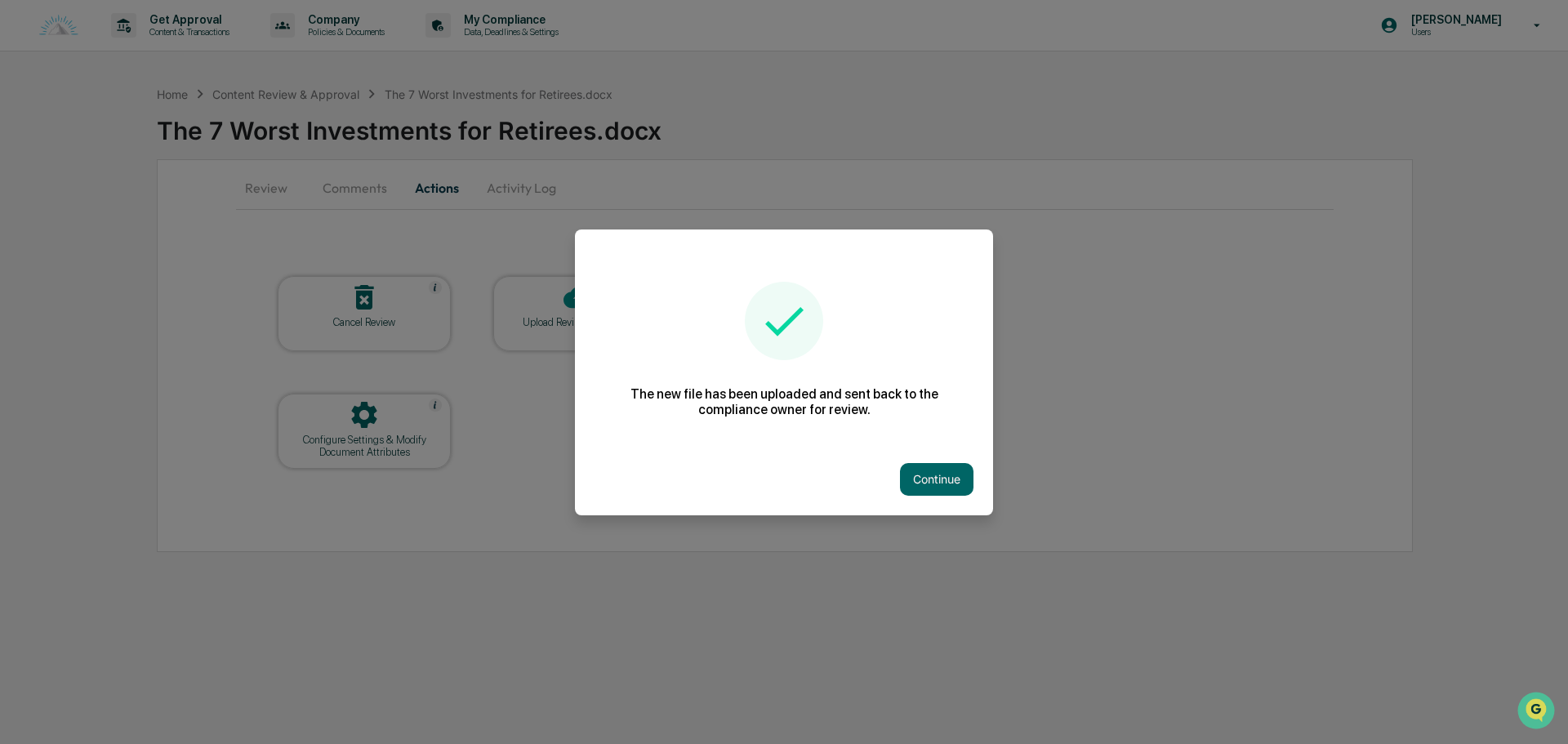
drag, startPoint x: 925, startPoint y: 466, endPoint x: 879, endPoint y: 428, distance: 59.7
click at [925, 469] on button "Continue" at bounding box center [936, 479] width 73 height 32
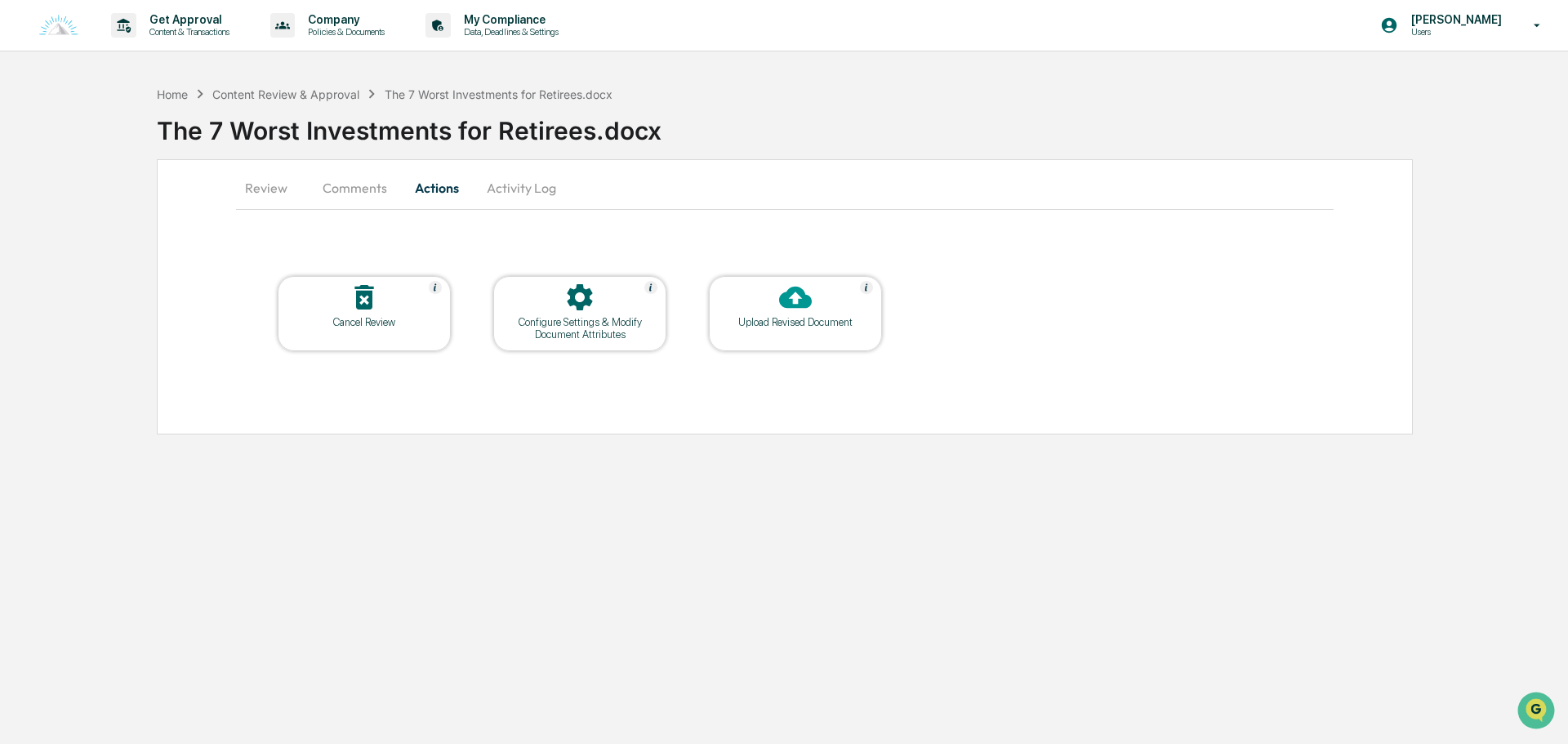
click at [357, 195] on button "Comments" at bounding box center [355, 188] width 91 height 39
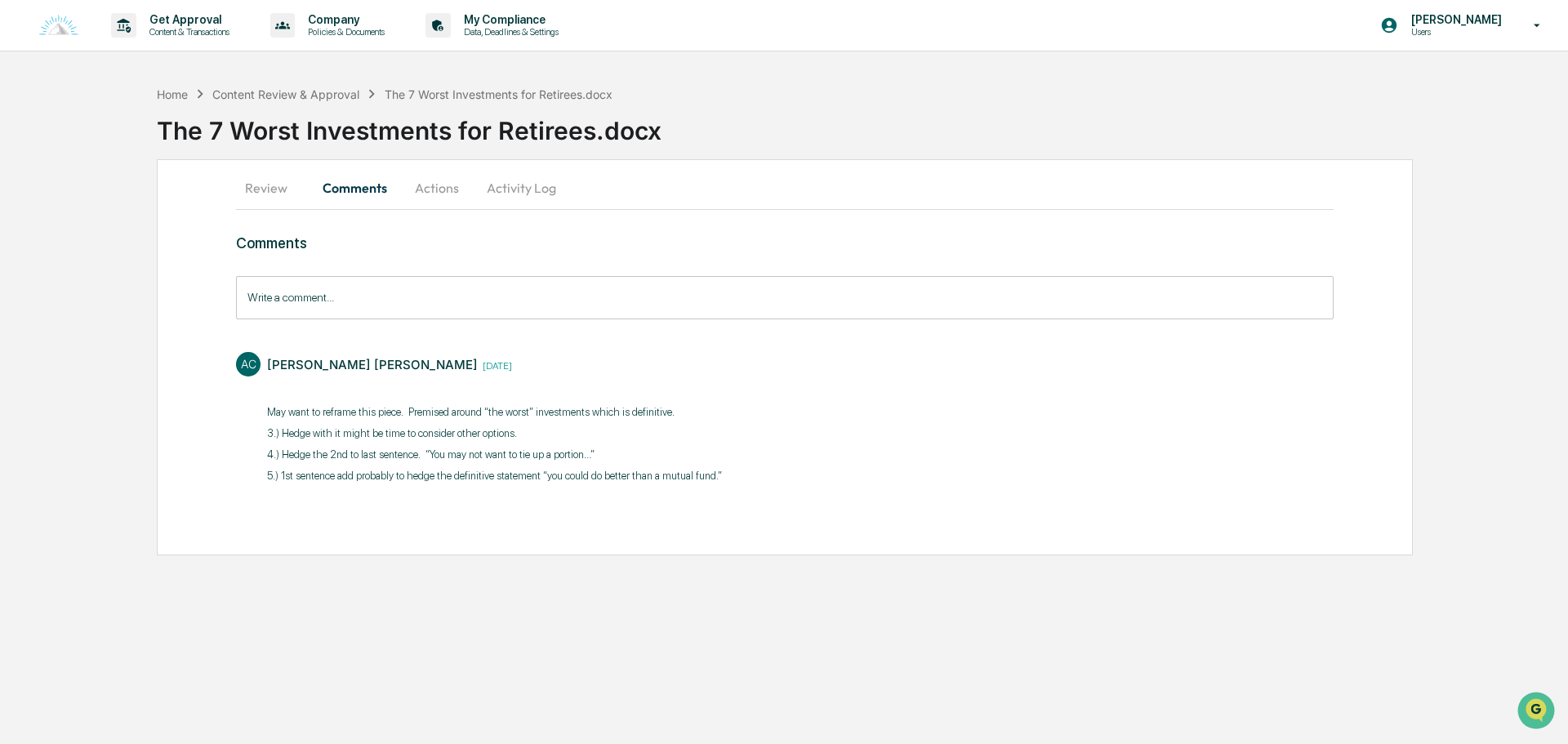
click at [388, 288] on input "Write a comment..." at bounding box center [785, 298] width 1098 height 43
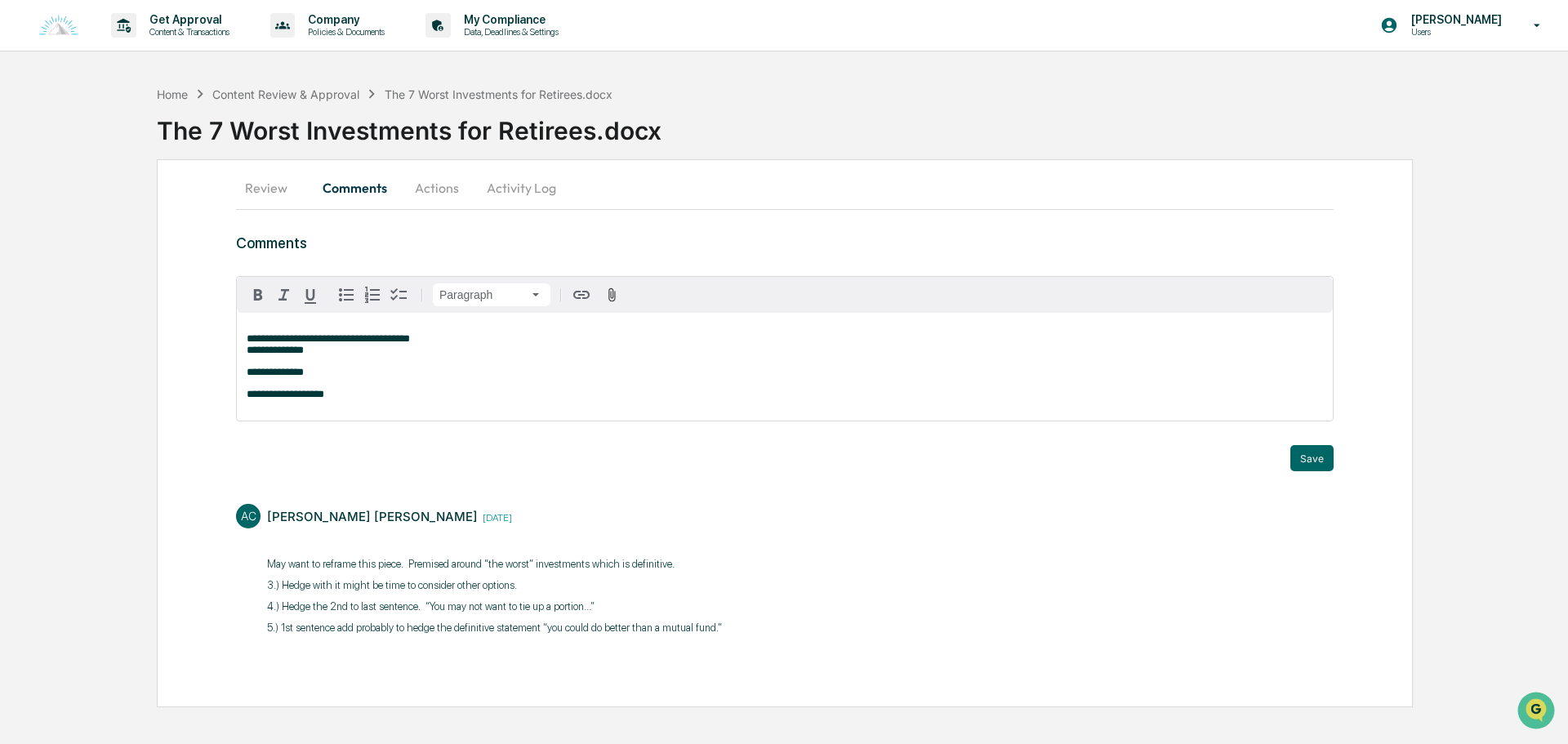
drag, startPoint x: 813, startPoint y: 287, endPoint x: 1080, endPoint y: 183, distance: 286.5
click at [385, 390] on div "**********" at bounding box center [784, 366] width 1096 height 108
click at [264, 395] on span "**********" at bounding box center [395, 394] width 298 height 10
click at [600, 399] on p "**********" at bounding box center [785, 394] width 1077 height 11
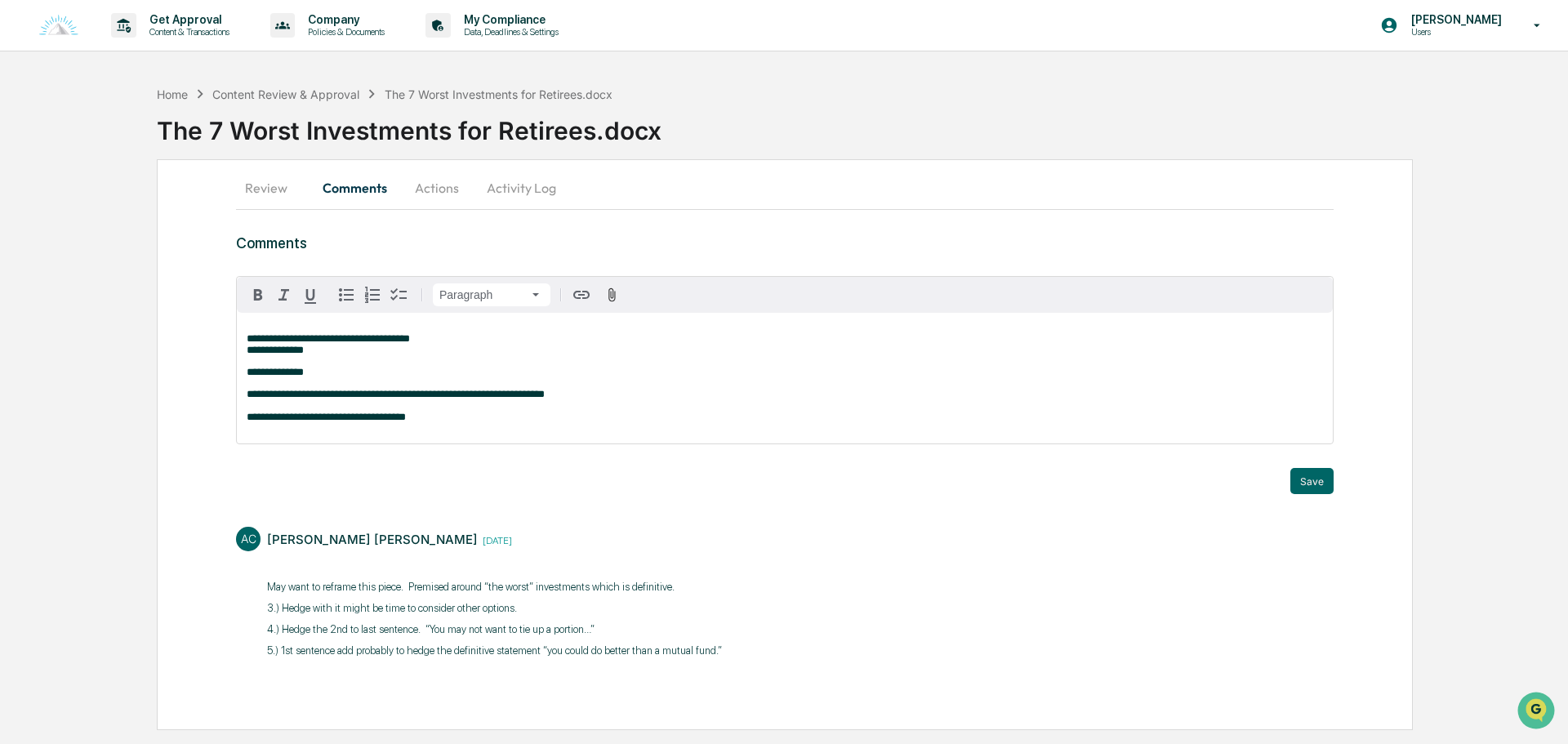
click at [449, 423] on p "**********" at bounding box center [785, 406] width 1077 height 34
click at [758, 422] on p "**********" at bounding box center [785, 406] width 1077 height 34
drag, startPoint x: 310, startPoint y: 423, endPoint x: 407, endPoint y: 422, distance: 97.0
click at [407, 422] on span "**********" at bounding box center [486, 417] width 478 height 10
drag, startPoint x: 539, startPoint y: 425, endPoint x: 747, endPoint y: 425, distance: 208.0
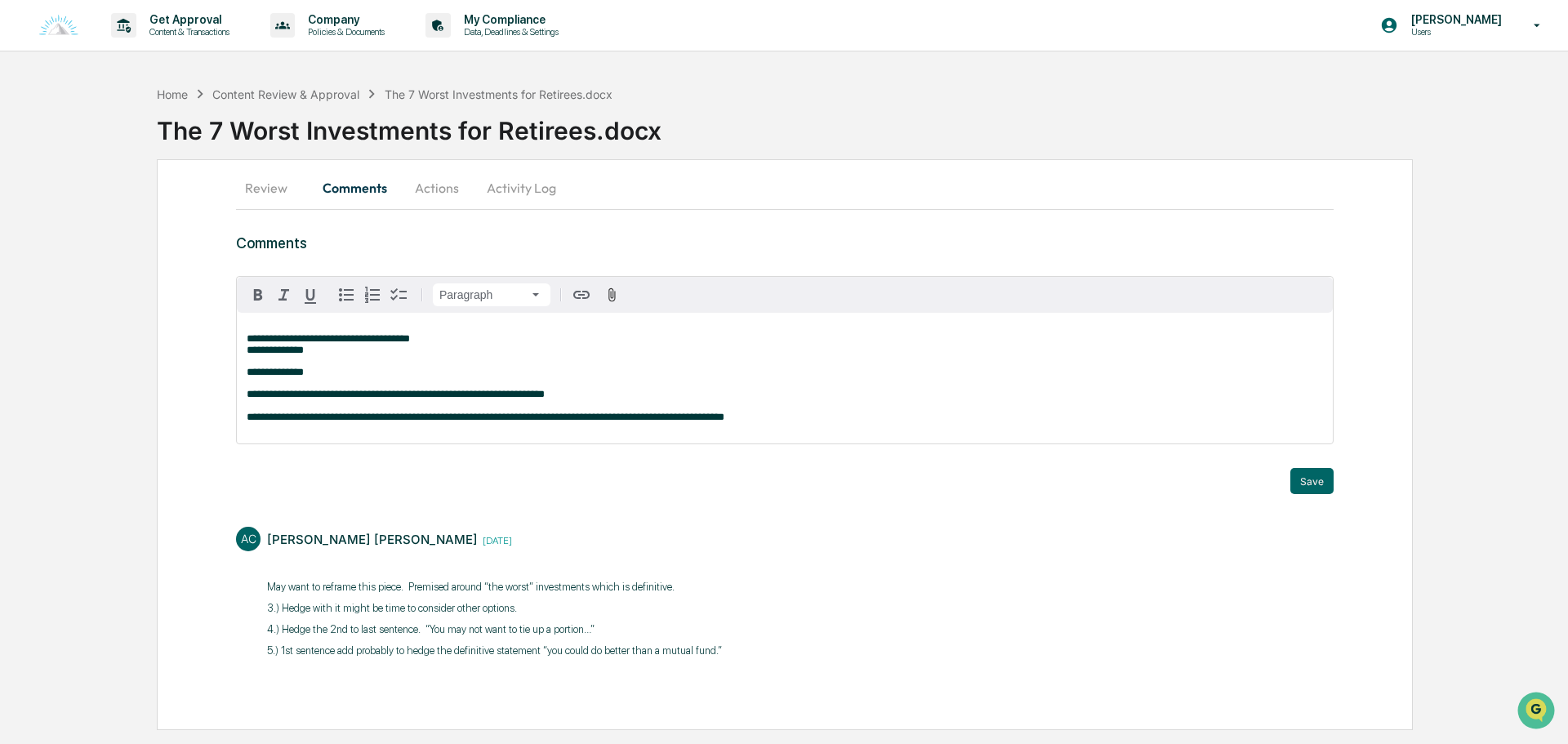
click at [540, 422] on span "**********" at bounding box center [486, 417] width 478 height 10
drag, startPoint x: 754, startPoint y: 425, endPoint x: 771, endPoint y: 423, distance: 17.1
click at [771, 423] on p "**********" at bounding box center [785, 406] width 1077 height 34
click at [1300, 491] on button "Save" at bounding box center [1311, 480] width 43 height 26
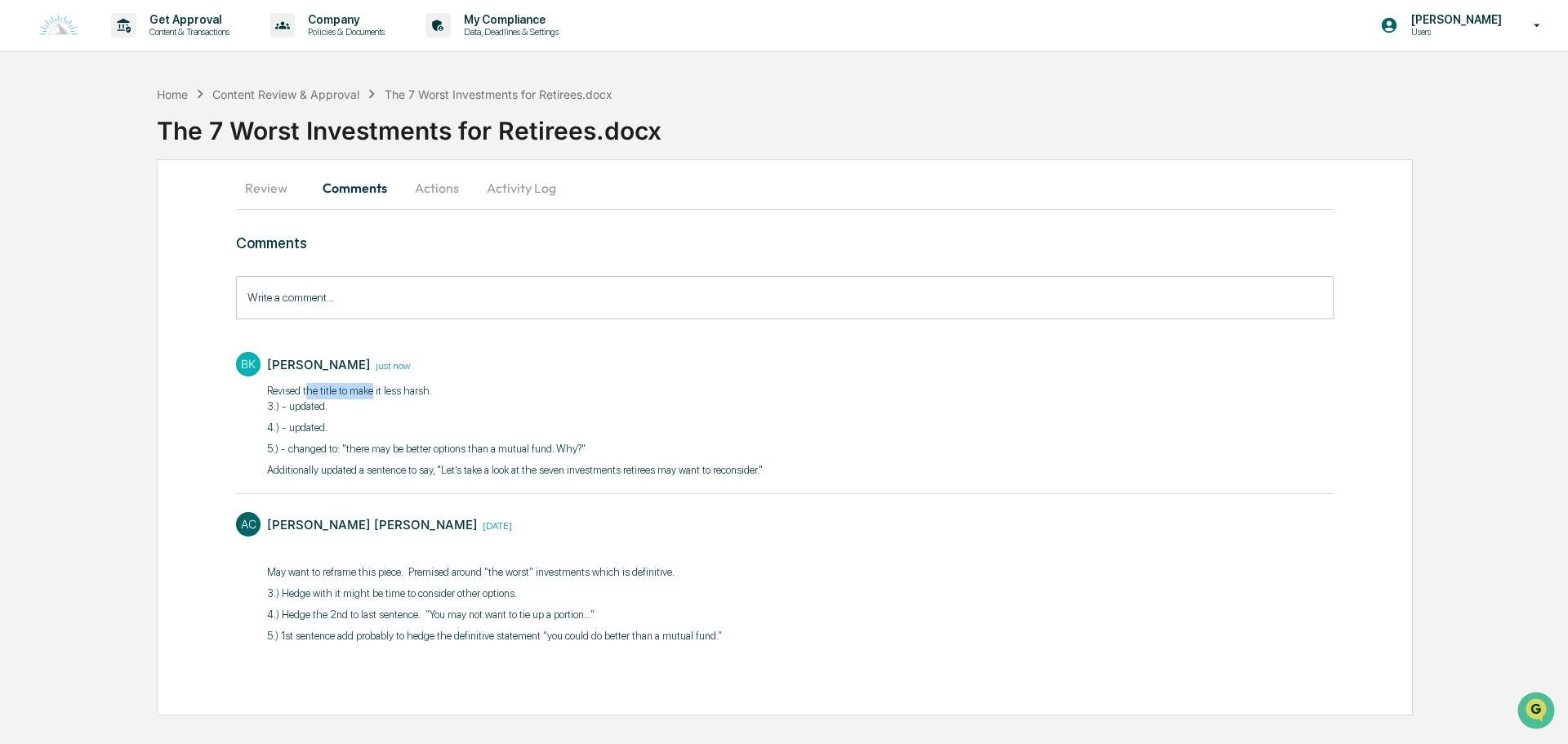
drag, startPoint x: 305, startPoint y: 392, endPoint x: 401, endPoint y: 392, distance: 96.0
click at [396, 392] on p "Revised the title to make it less harsh. 3.) - updated." at bounding box center [514, 398] width 496 height 31
click at [384, 424] on p "4.) - updated." at bounding box center [514, 428] width 496 height 16
drag, startPoint x: 296, startPoint y: 409, endPoint x: 310, endPoint y: 436, distance: 30.4
click at [310, 436] on div "Revised the title to make it less harsh. 3.) - updated. 4.) - updated. 5.) - ch…" at bounding box center [514, 430] width 496 height 95
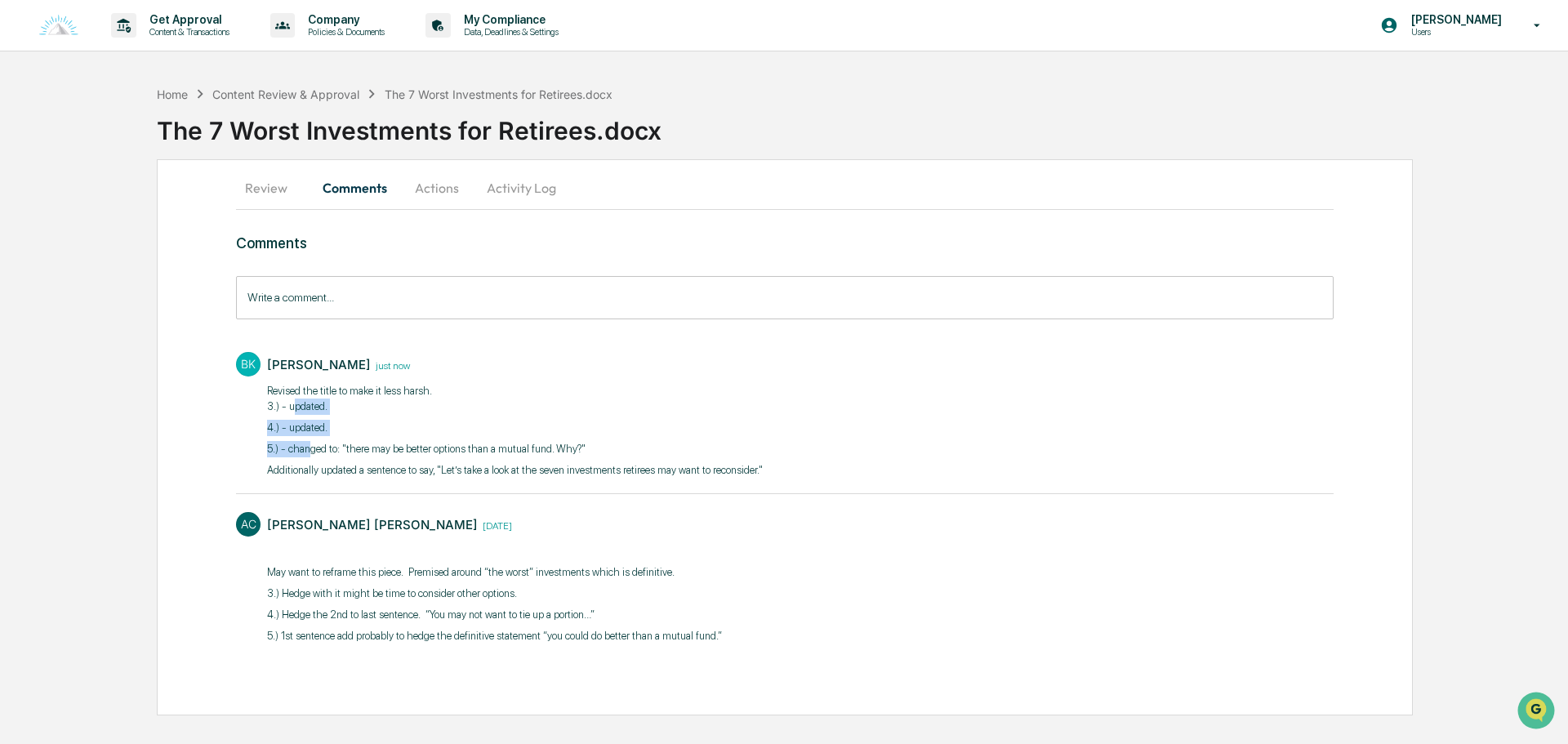
click at [312, 445] on p "5.) - changed to: ​"there may be better options than a mutual fund. Why?"" at bounding box center [514, 449] width 496 height 16
drag, startPoint x: 329, startPoint y: 446, endPoint x: 571, endPoint y: 442, distance: 242.0
click at [571, 442] on p "5.) - changed to: ​"there may be better options than a mutual fund. Why?"" at bounding box center [514, 449] width 496 height 16
click at [588, 449] on p "5.) - changed to: ​"there may be better options than a mutual fund. Why?"" at bounding box center [514, 449] width 496 height 16
drag, startPoint x: 315, startPoint y: 467, endPoint x: 423, endPoint y: 465, distance: 108.0
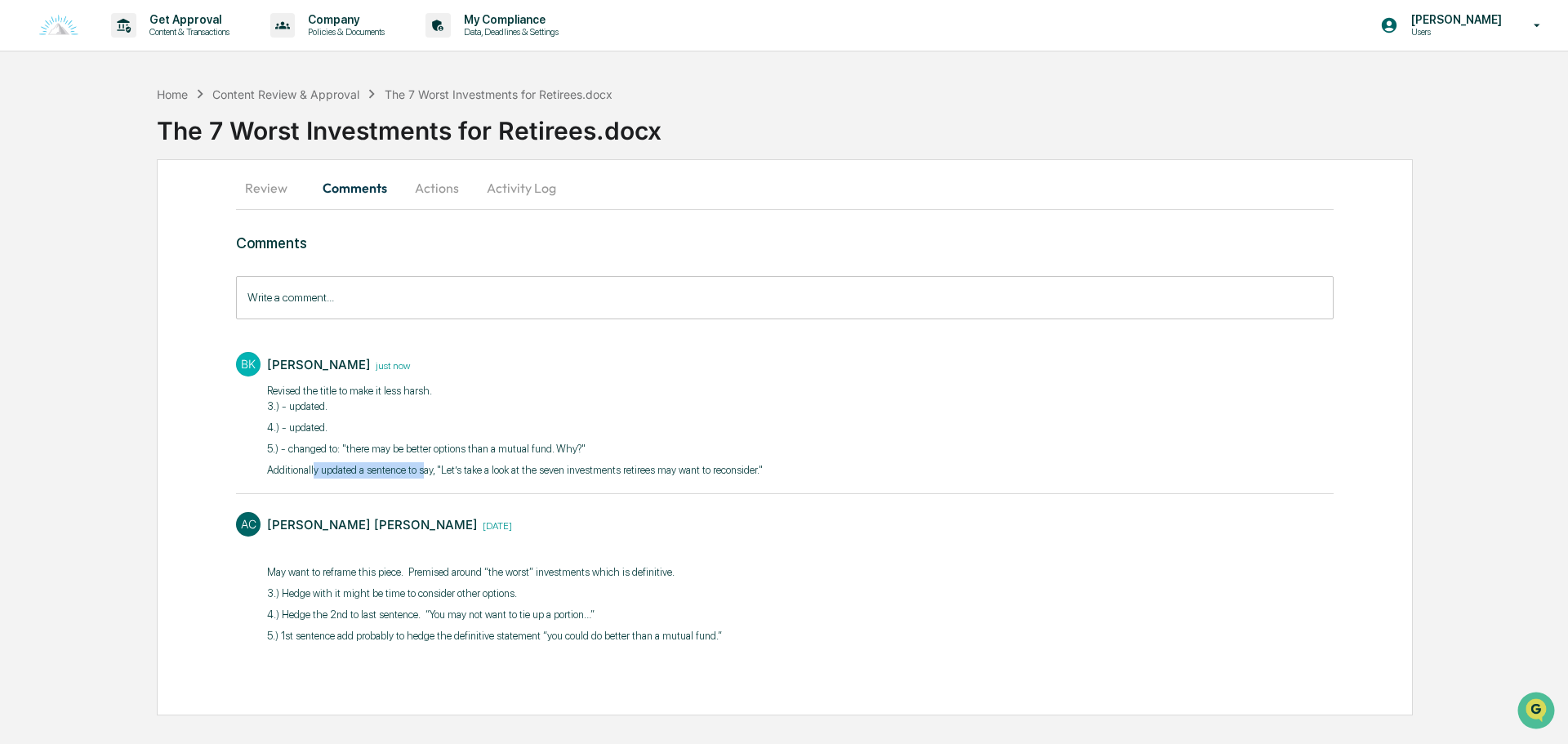
click at [423, 465] on p "Additionally updated a sentence to say, "Let’s take a look at the seven investm…" at bounding box center [514, 470] width 496 height 16
click at [530, 465] on p "Additionally updated a sentence to say, "Let’s take a look at the seven investm…" at bounding box center [514, 470] width 496 height 16
drag, startPoint x: 367, startPoint y: 449, endPoint x: 488, endPoint y: 445, distance: 121.1
click at [486, 445] on p "5.) - changed to: ​"there may be better options than a mutual fund. Why?"" at bounding box center [514, 449] width 496 height 16
click at [543, 469] on p "Additionally updated a sentence to say, "Let’s take a look at the seven investm…" at bounding box center [514, 470] width 496 height 16
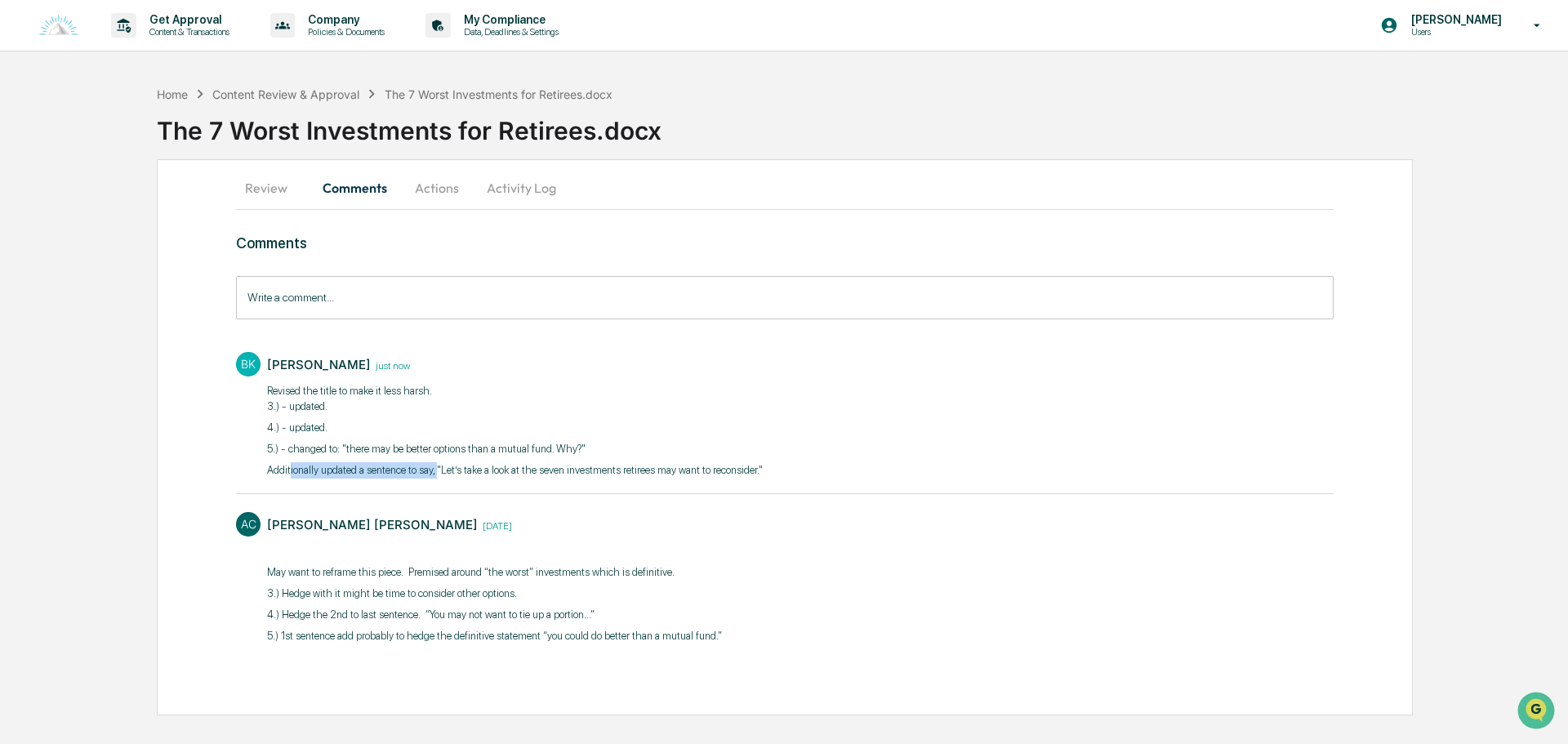
drag, startPoint x: 291, startPoint y: 469, endPoint x: 446, endPoint y: 466, distance: 155.0
click at [435, 467] on p "Additionally updated a sentence to say, "Let’s take a look at the seven investm…" at bounding box center [514, 470] width 496 height 16
click at [592, 463] on p "Additionally updated a sentence to say, "Let’s take a look at the seven investm…" at bounding box center [514, 470] width 496 height 16
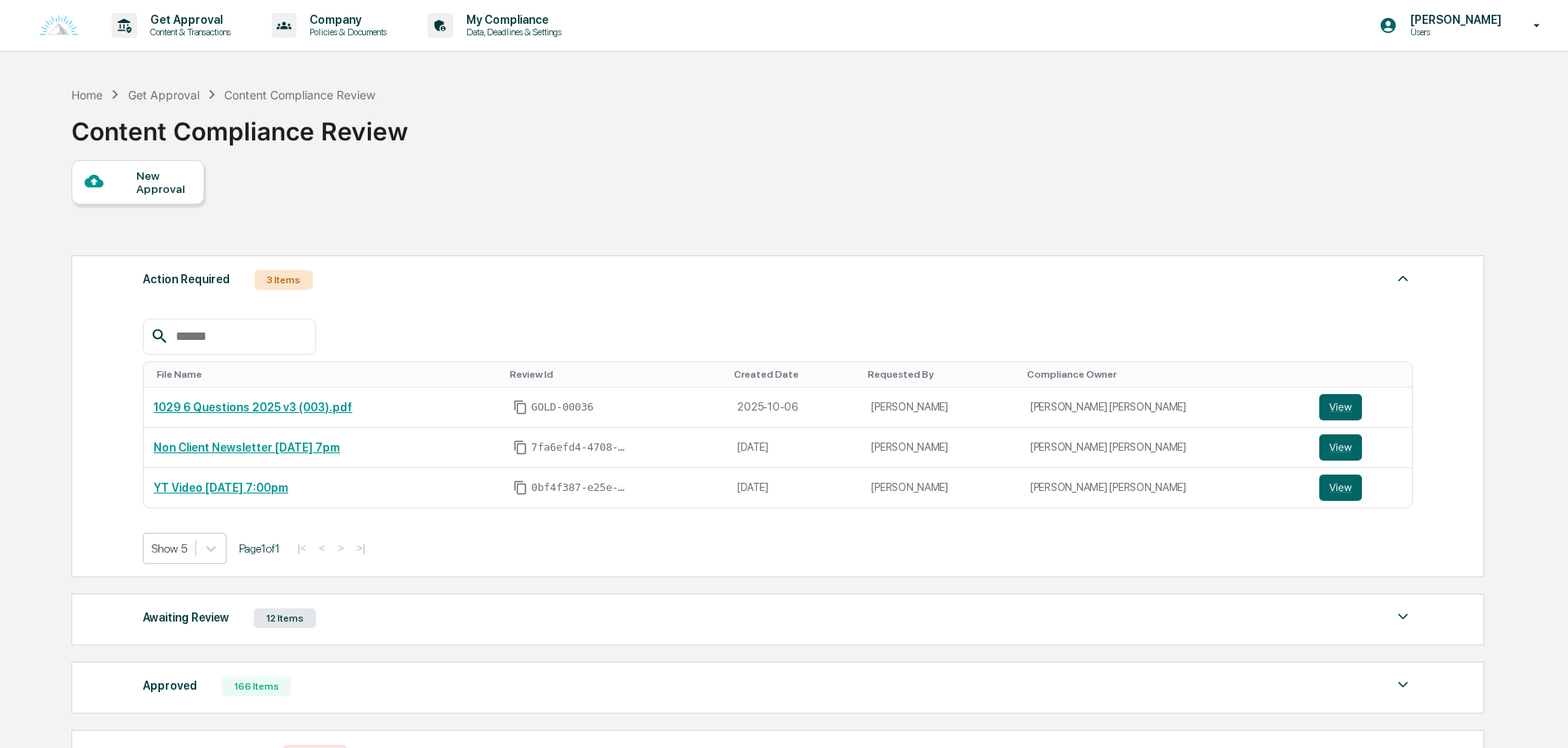
click at [134, 197] on div "New Approval" at bounding box center [139, 182] width 133 height 44
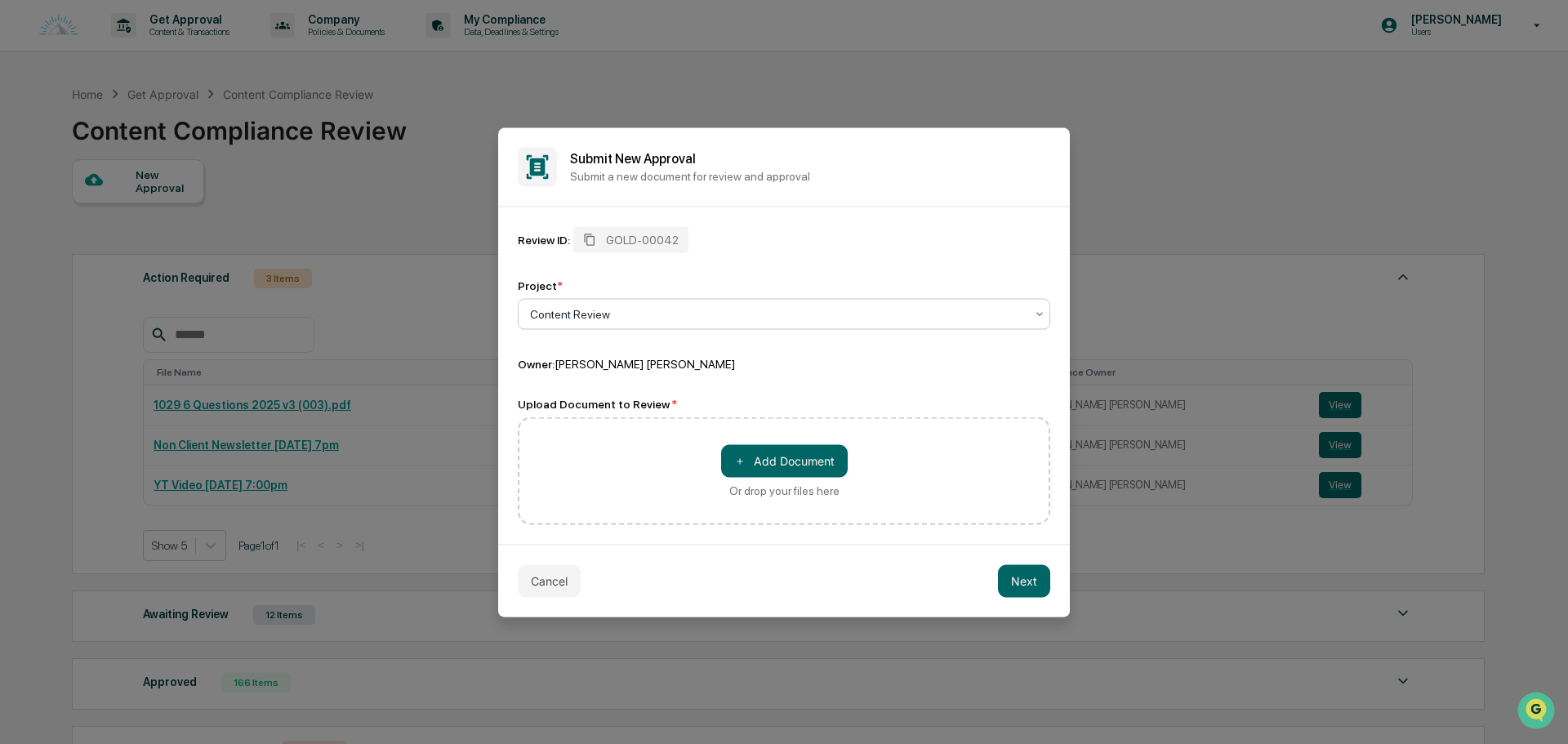
click at [777, 435] on div "＋ Add Document Or drop your files here" at bounding box center [784, 470] width 532 height 108
click at [784, 463] on button "＋ Add Document" at bounding box center [784, 460] width 127 height 32
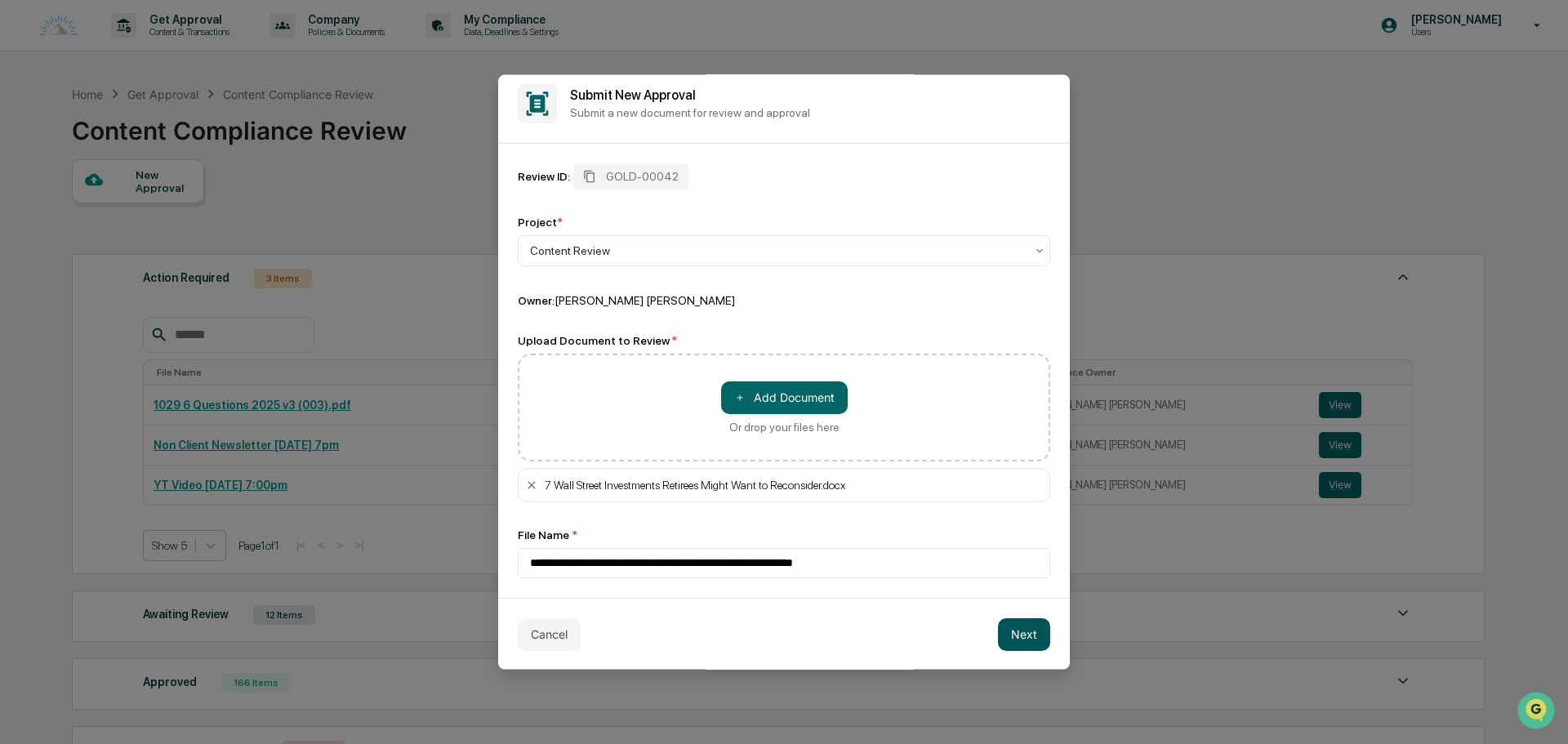
click at [1015, 637] on button "Next" at bounding box center [1024, 633] width 52 height 32
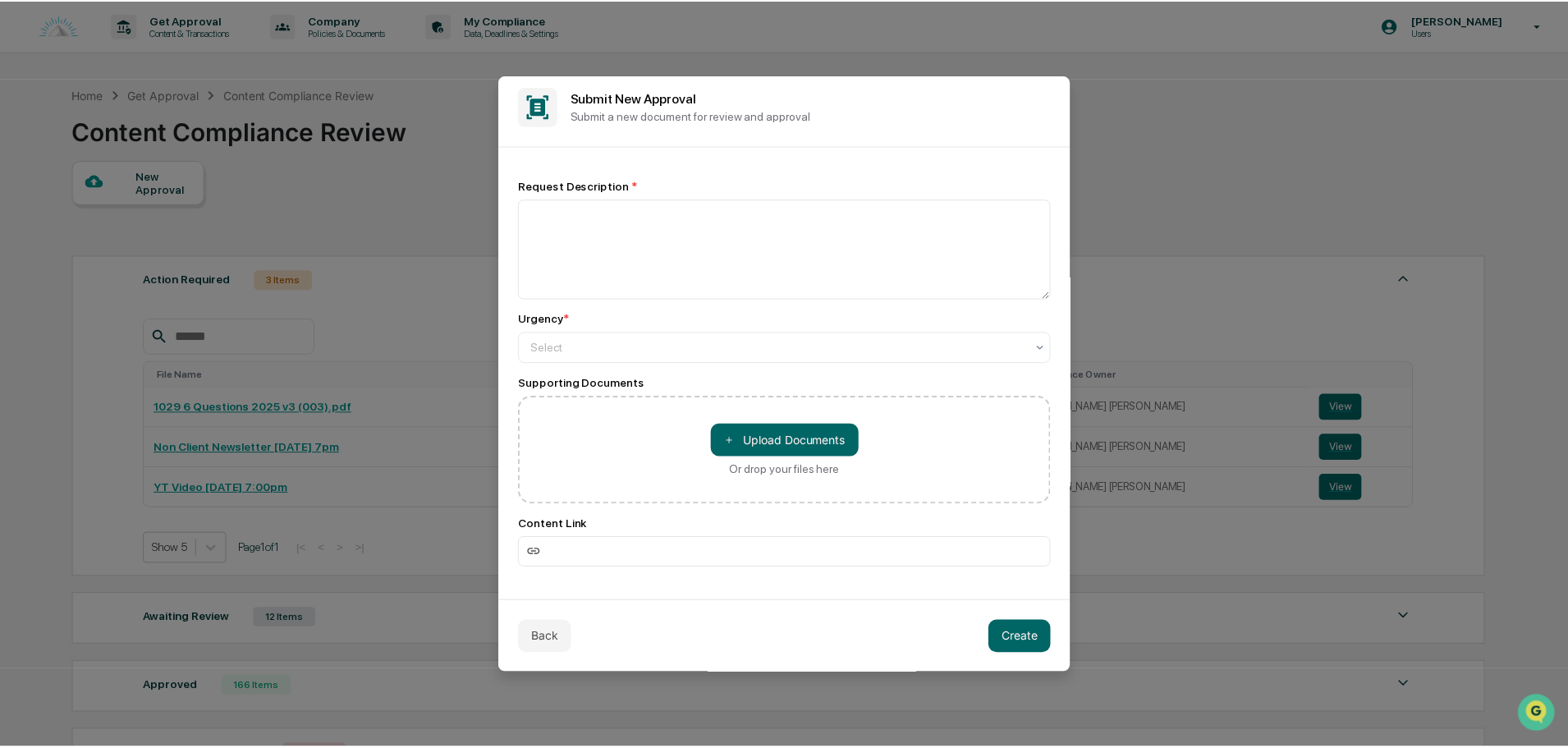
scroll to position [9, 0]
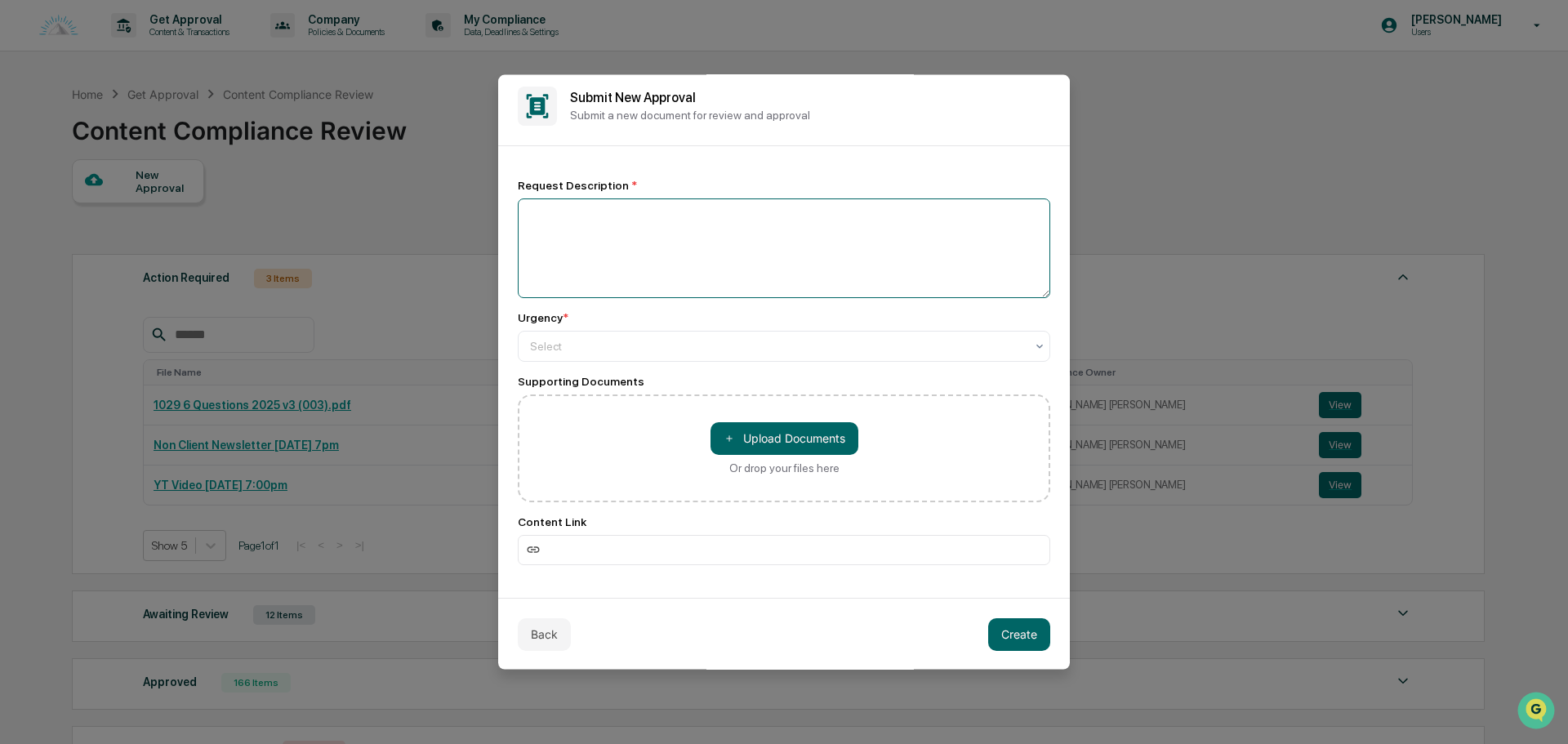
click at [667, 213] on textarea at bounding box center [784, 247] width 532 height 99
type textarea "**********"
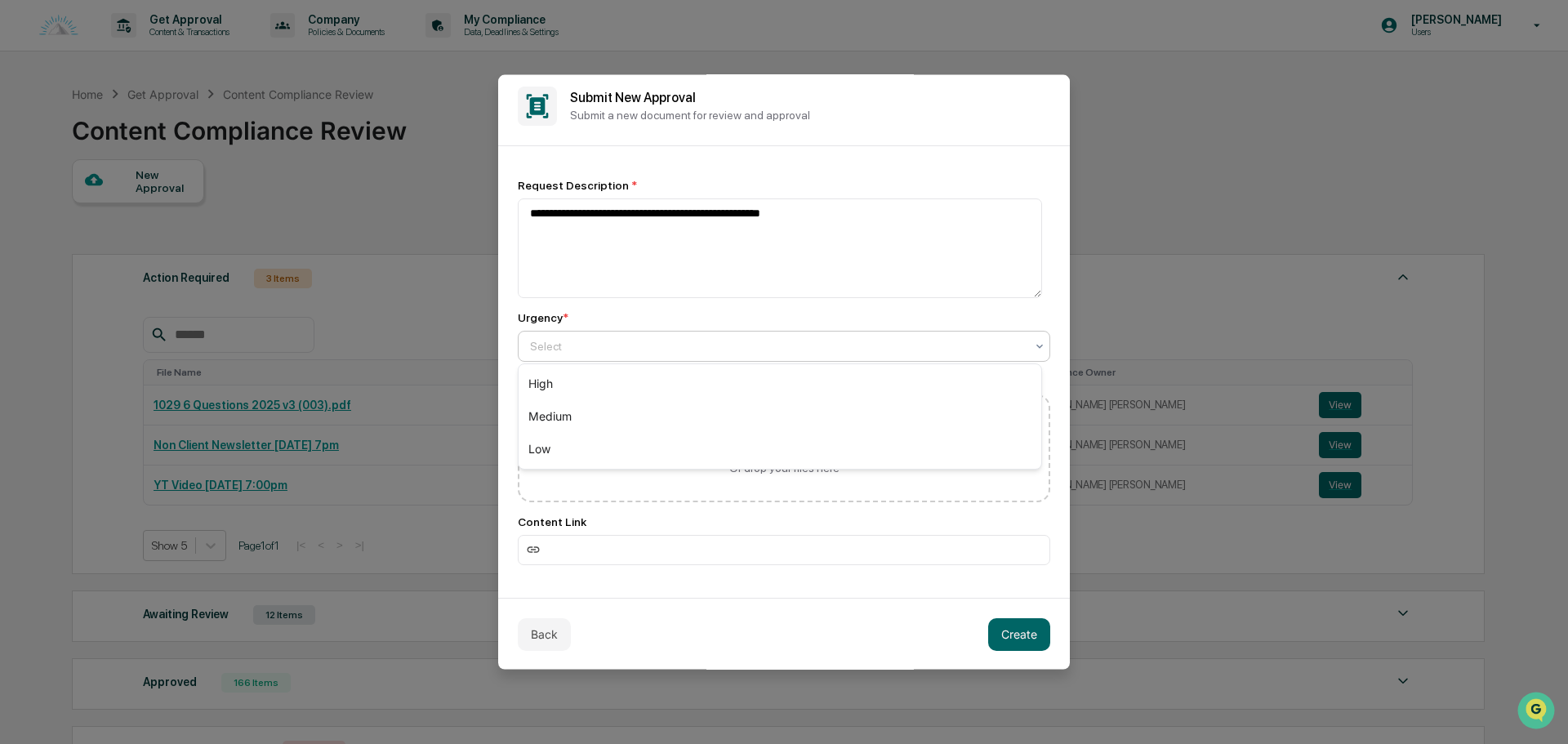
click at [628, 346] on div at bounding box center [777, 345] width 495 height 16
click at [582, 444] on div "Low" at bounding box center [780, 449] width 523 height 32
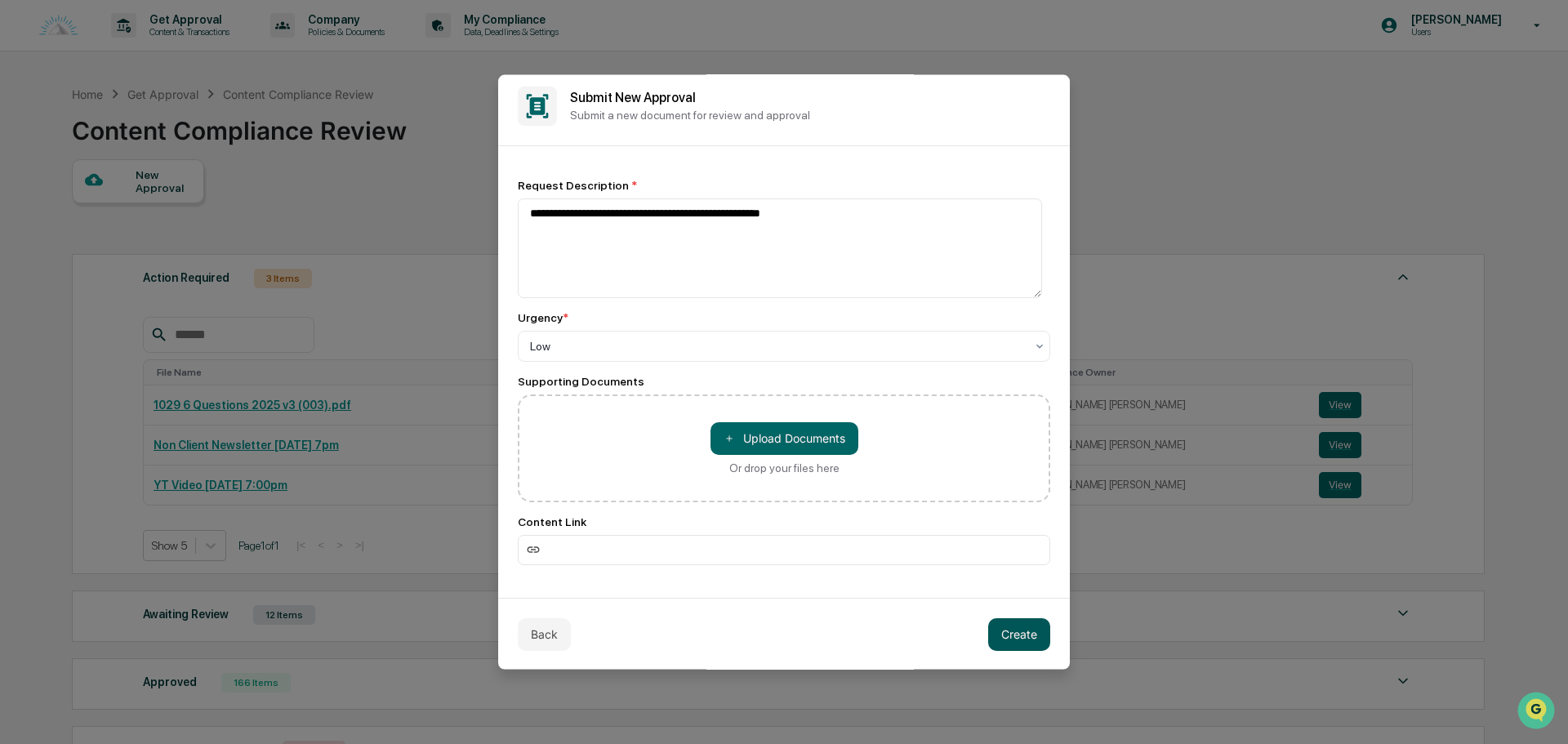
click at [1011, 636] on button "Create" at bounding box center [1019, 633] width 62 height 32
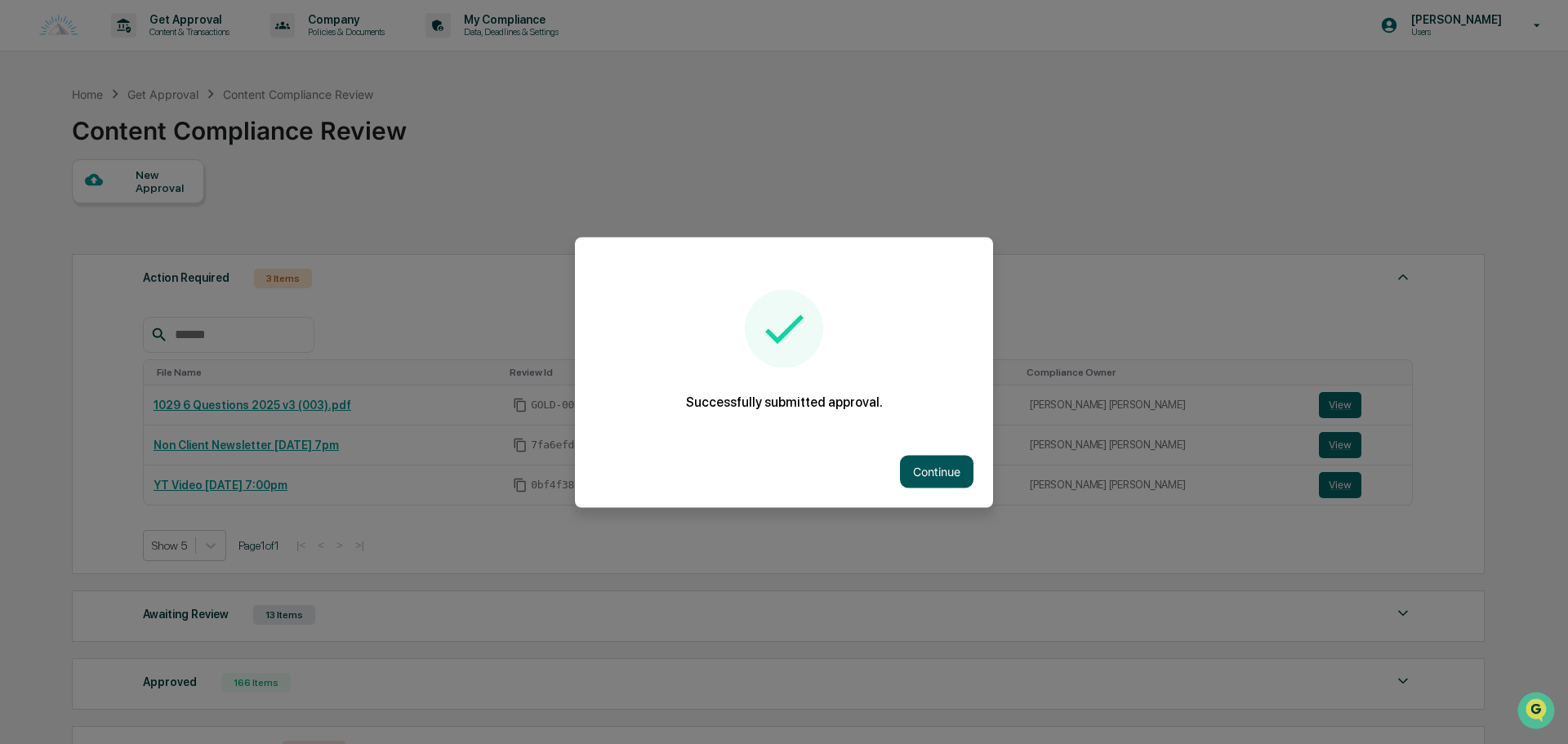
click at [936, 481] on button "Continue" at bounding box center [936, 471] width 73 height 32
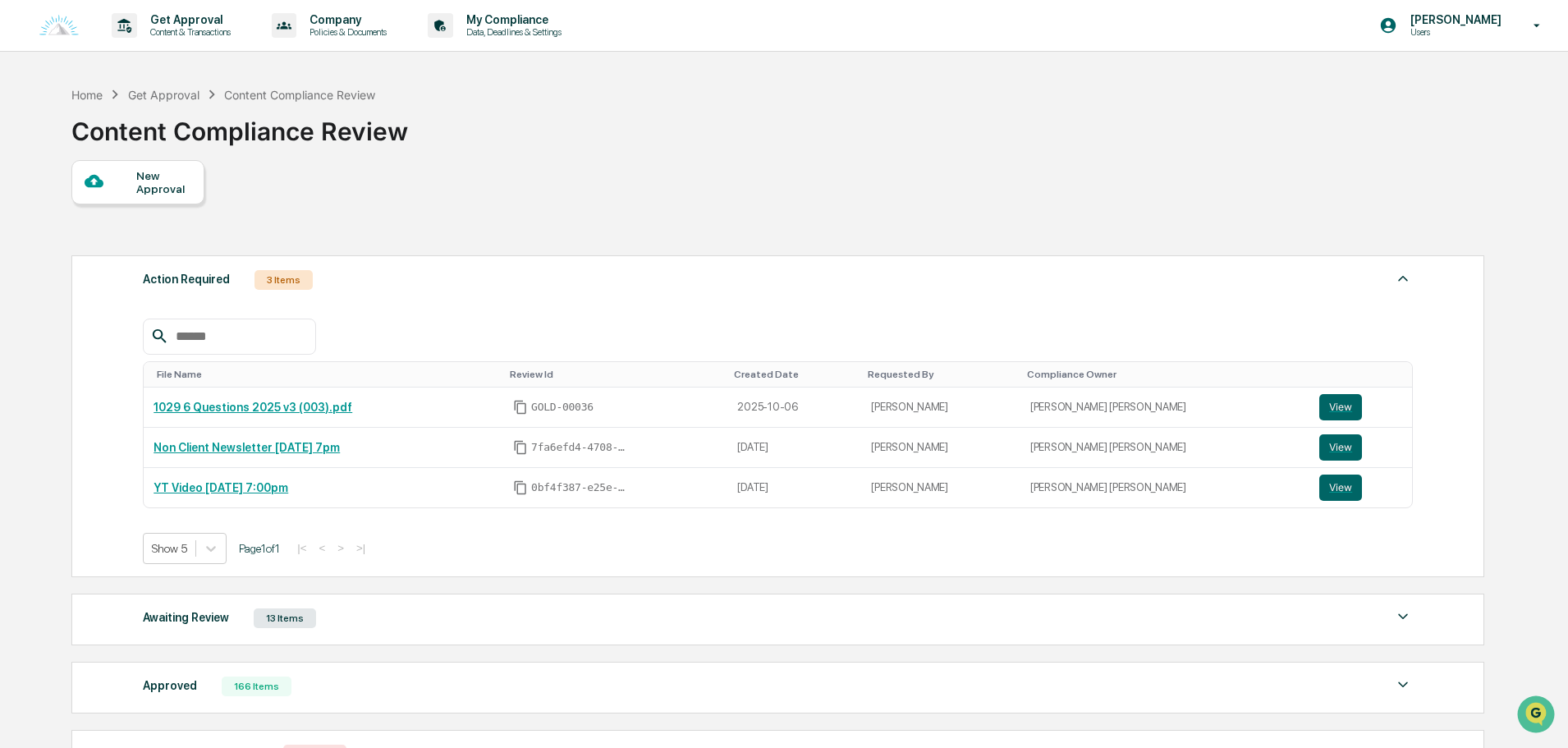
click at [408, 296] on div "File Name Review Id Created Date Requested By Compliance Owner 1029 6 Questions…" at bounding box center [778, 429] width 1270 height 270
